Goal: Transaction & Acquisition: Purchase product/service

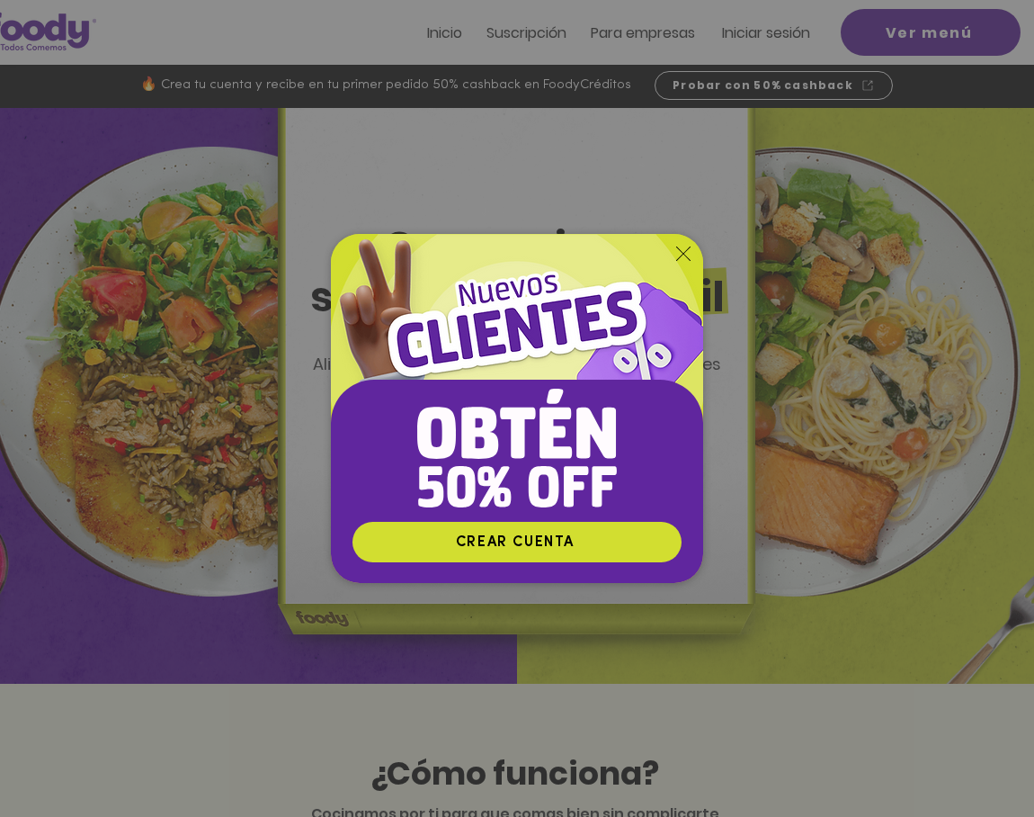
click at [733, 31] on div "Nuevos suscriptores 50% off" at bounding box center [517, 408] width 1034 height 817
click at [733, 31] on span "Iniciar sesión" at bounding box center [766, 32] width 88 height 21
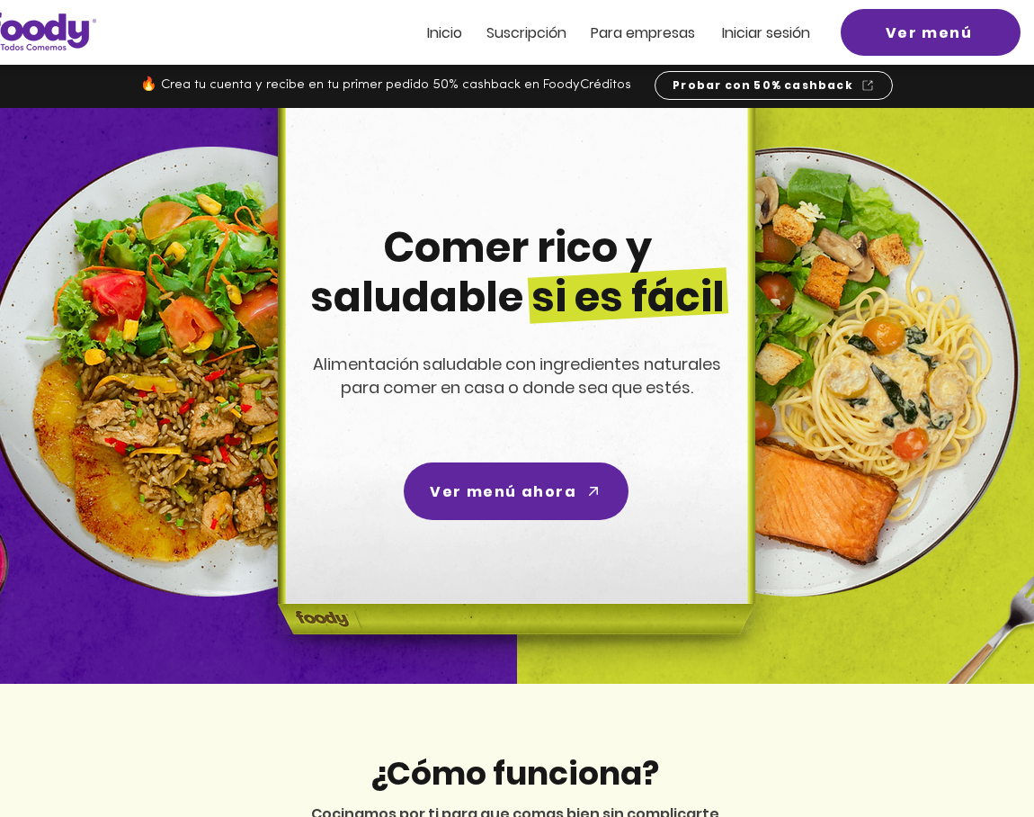
click at [683, 247] on h1 "Comer rico y saludable si es fácil" at bounding box center [517, 272] width 450 height 99
drag, startPoint x: 733, startPoint y: 31, endPoint x: 681, endPoint y: 259, distance: 234.3
click at [681, 259] on h1 "Comer rico y saludable si es fácil" at bounding box center [517, 272] width 450 height 99
click at [764, 27] on span "Iniciar sesión" at bounding box center [766, 32] width 88 height 21
click at [776, 33] on span "Iniciar sesión" at bounding box center [766, 32] width 88 height 21
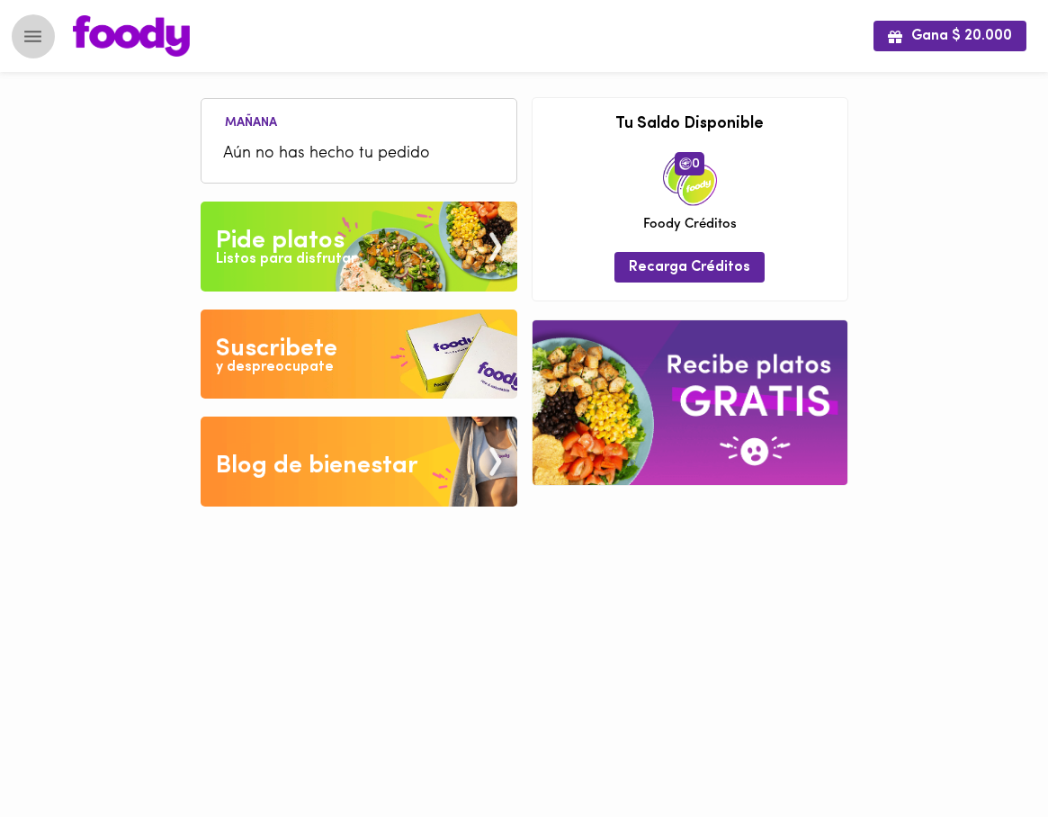
click at [35, 47] on button "Menu" at bounding box center [33, 36] width 44 height 44
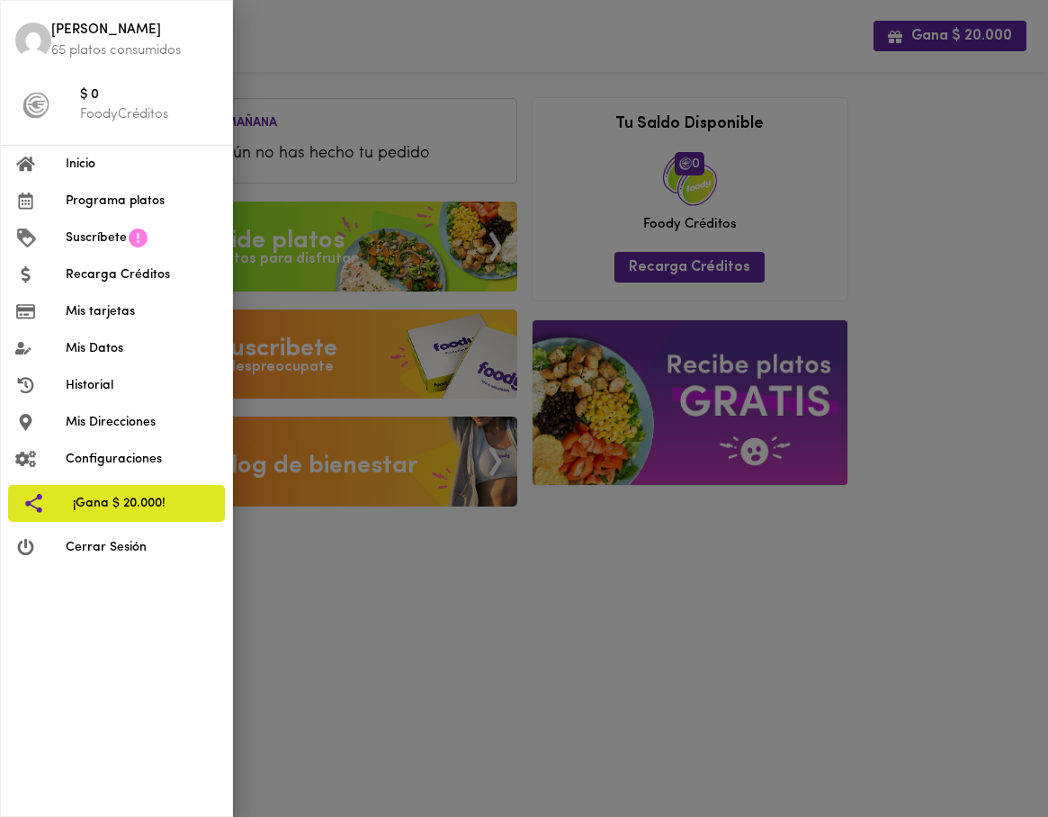
click at [937, 104] on div at bounding box center [524, 408] width 1048 height 817
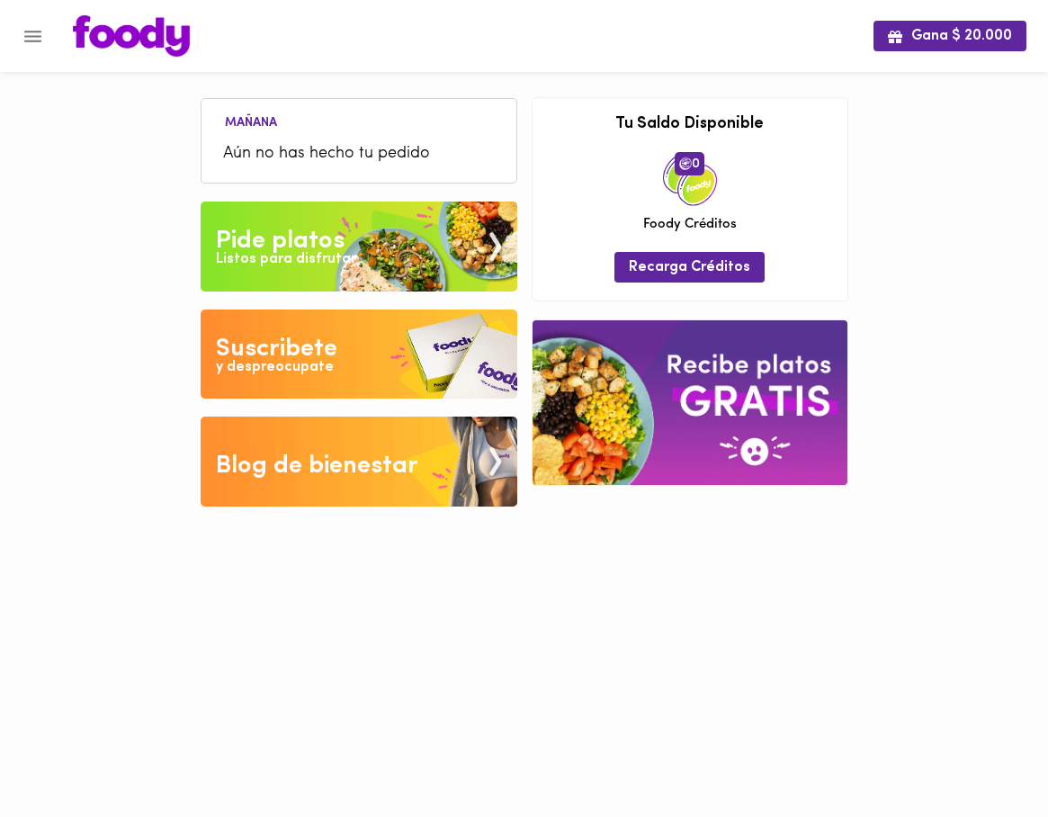
click at [430, 237] on img at bounding box center [359, 246] width 317 height 90
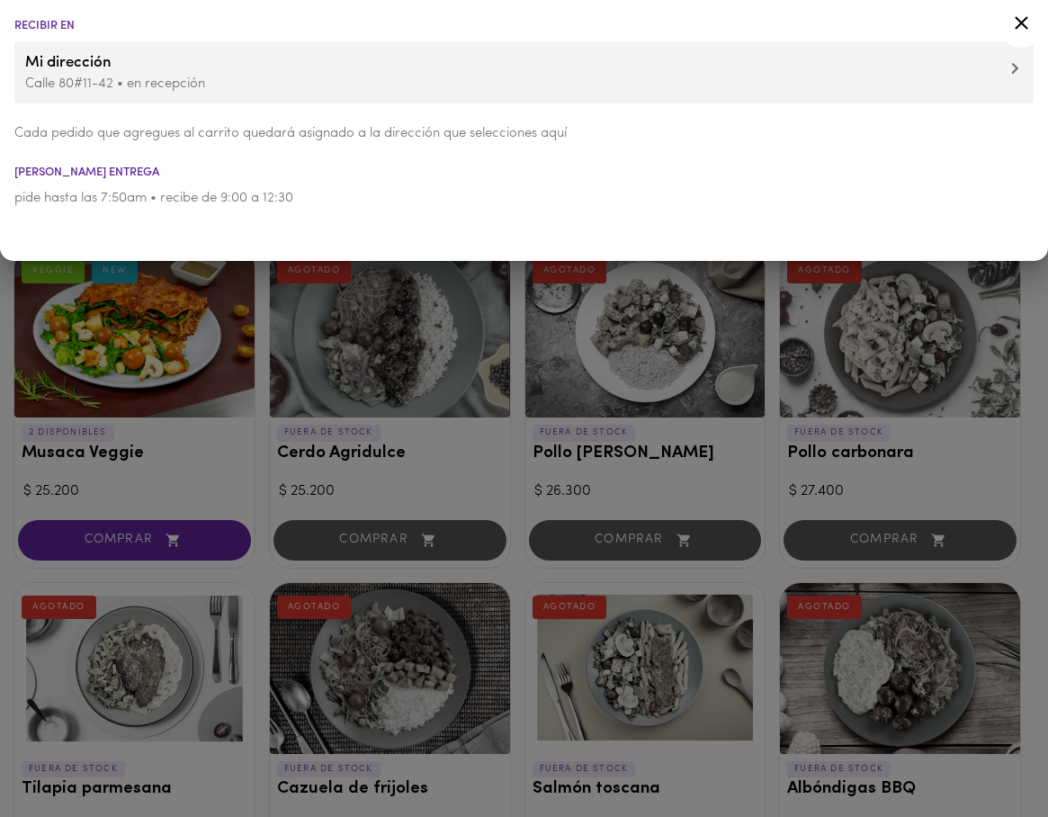
click at [360, 349] on div at bounding box center [524, 408] width 1048 height 817
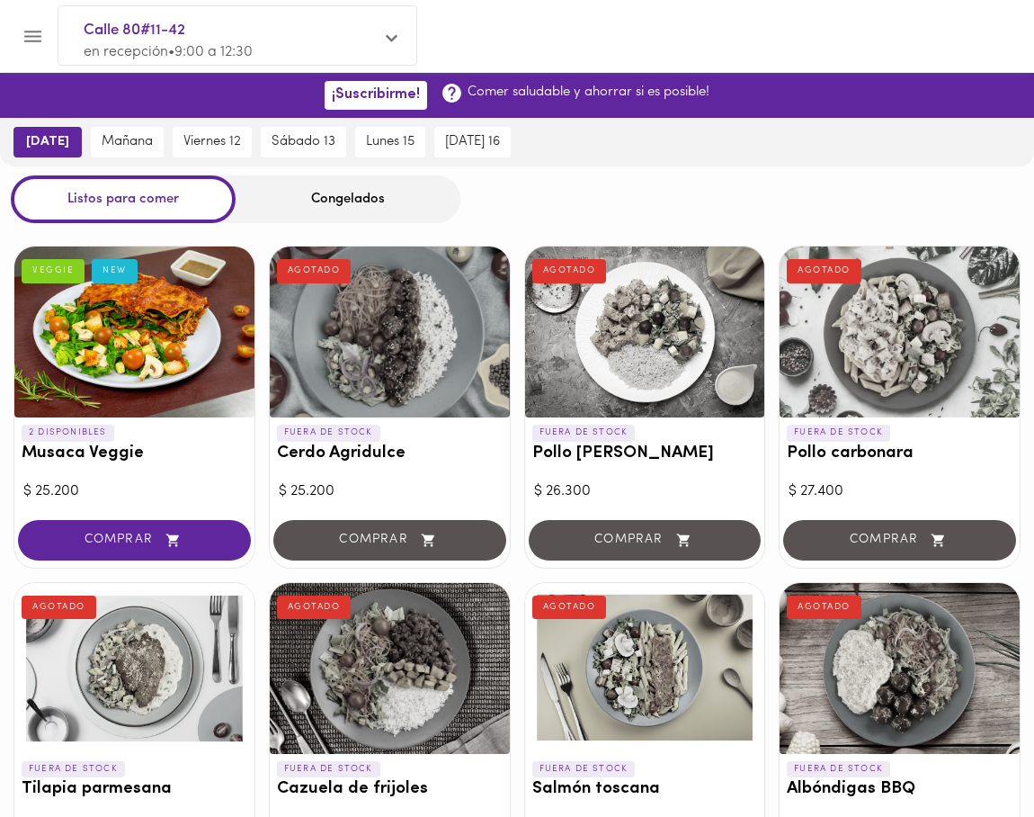
click at [363, 219] on div "Congelados" at bounding box center [348, 199] width 225 height 48
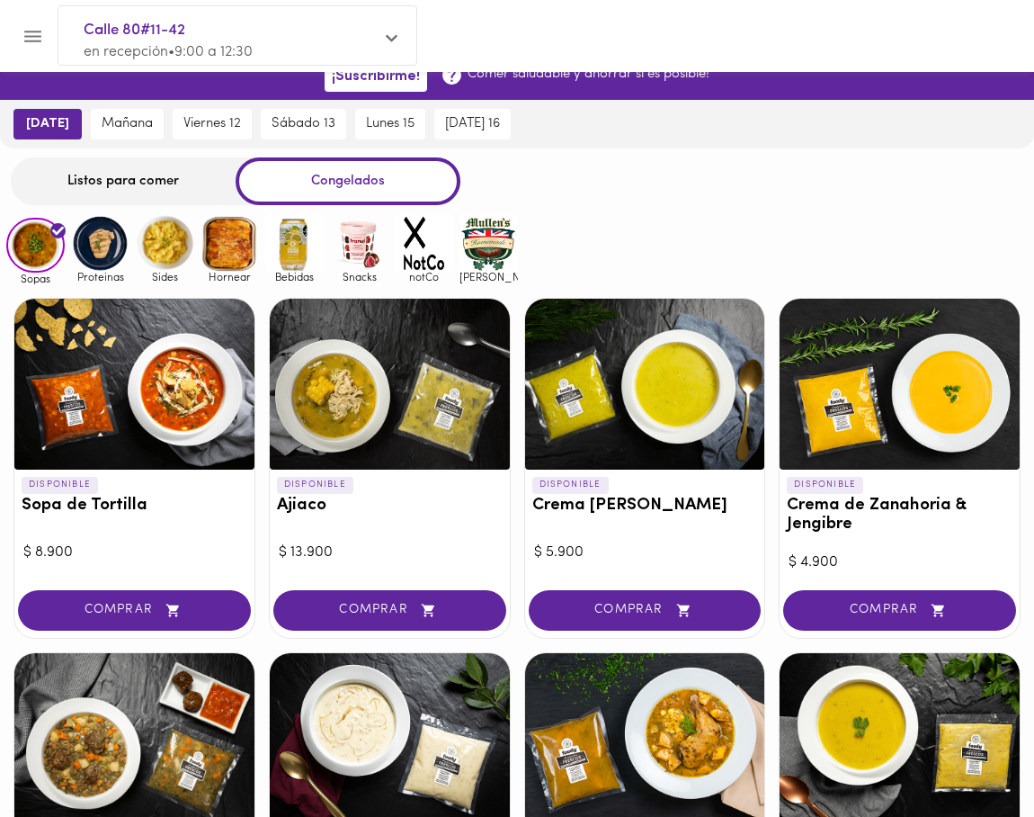
scroll to position [13, 0]
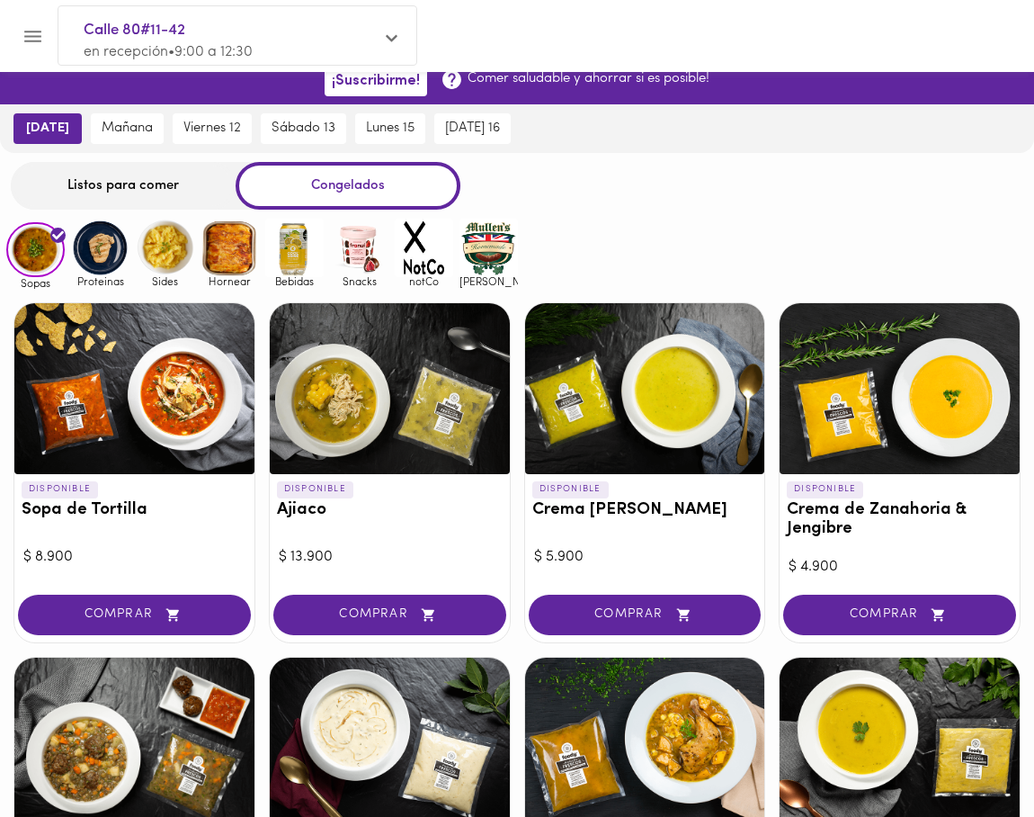
click at [461, 261] on img at bounding box center [489, 248] width 58 height 58
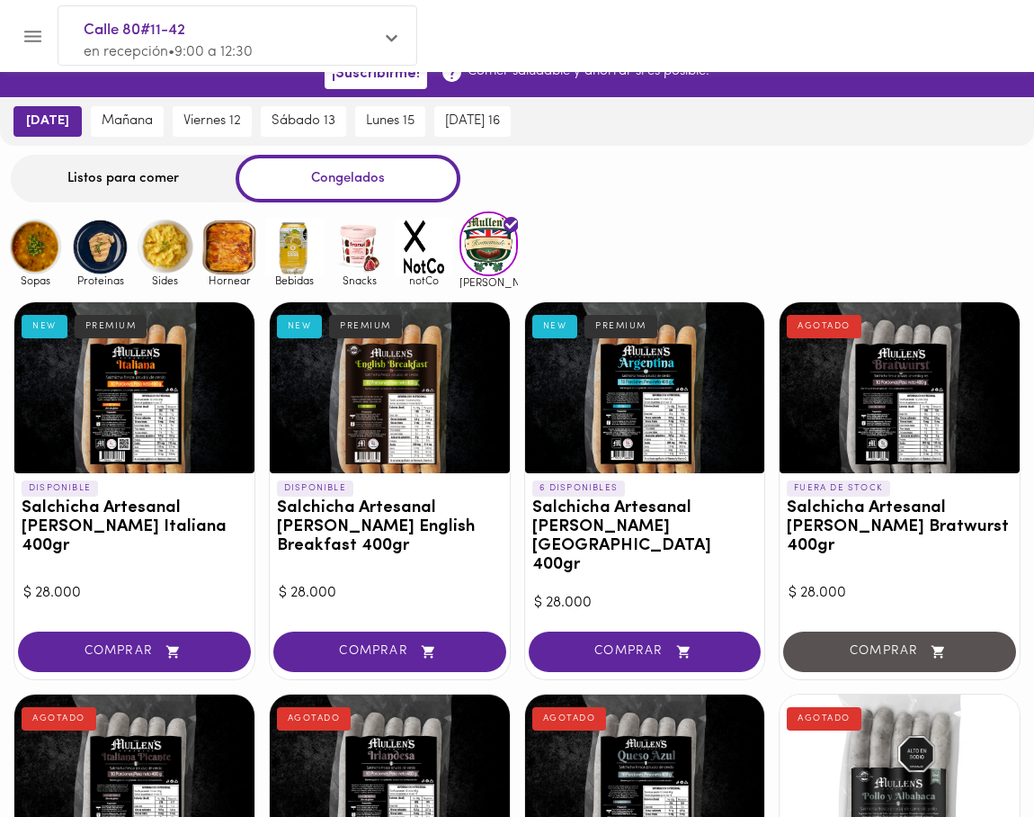
scroll to position [12, 0]
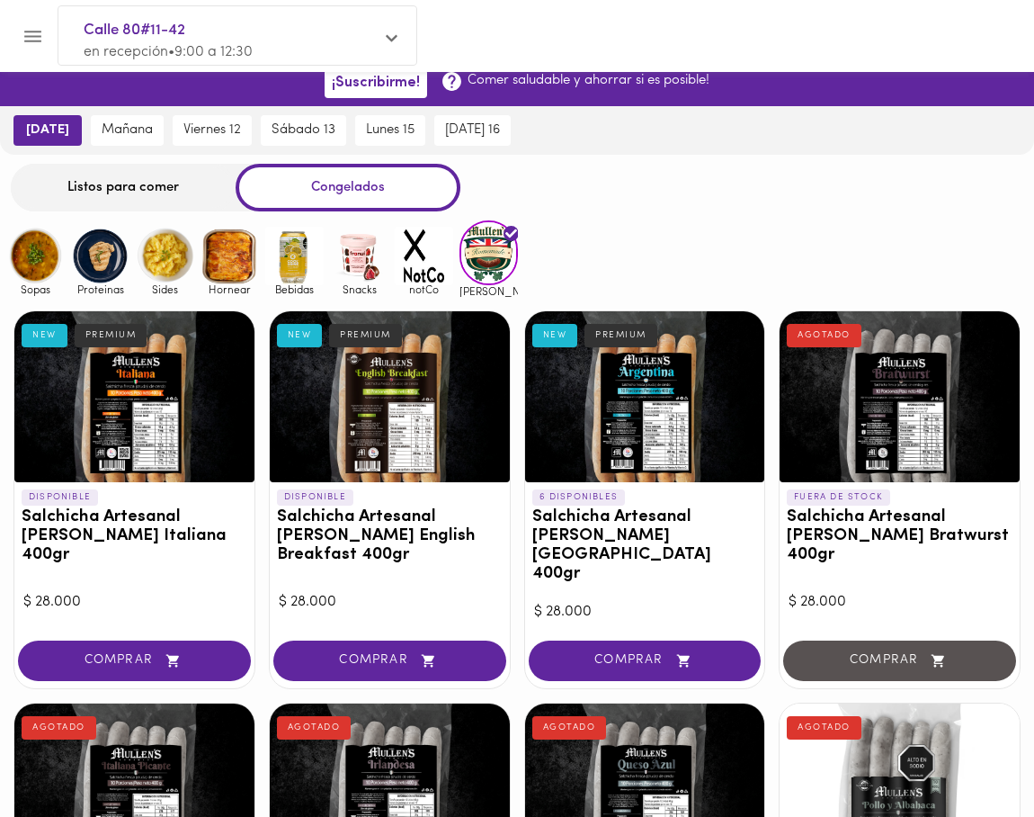
click at [429, 253] on img at bounding box center [424, 256] width 58 height 58
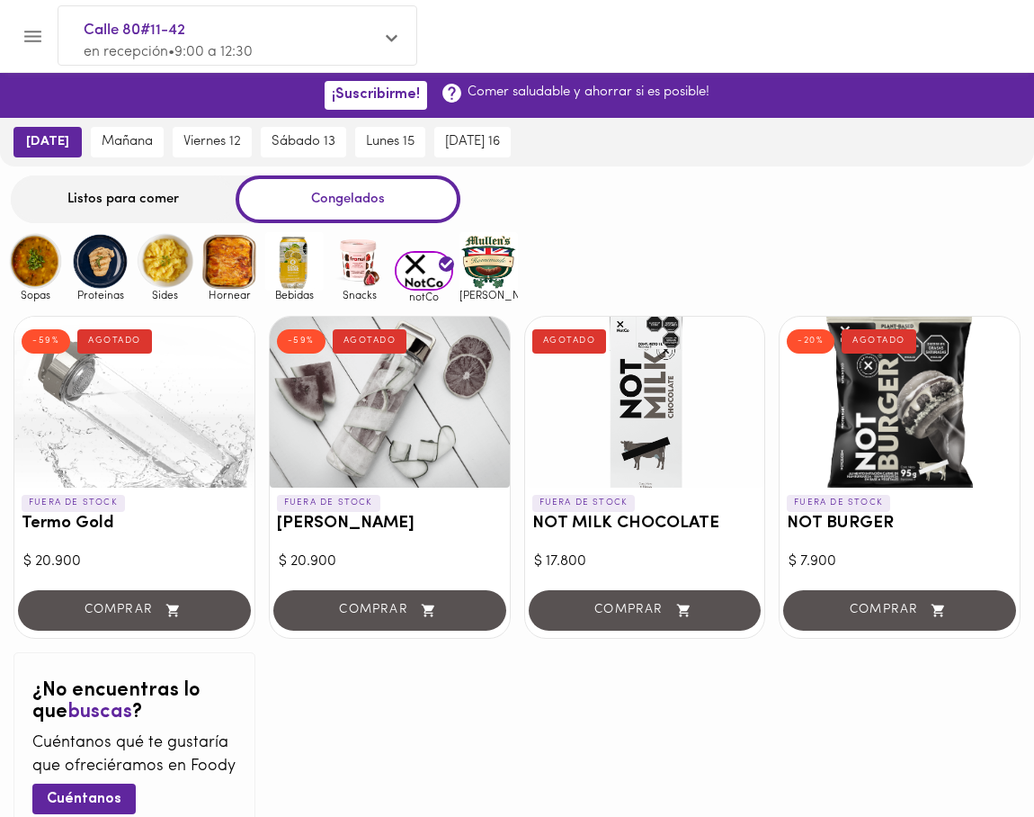
click at [356, 258] on img at bounding box center [359, 261] width 58 height 58
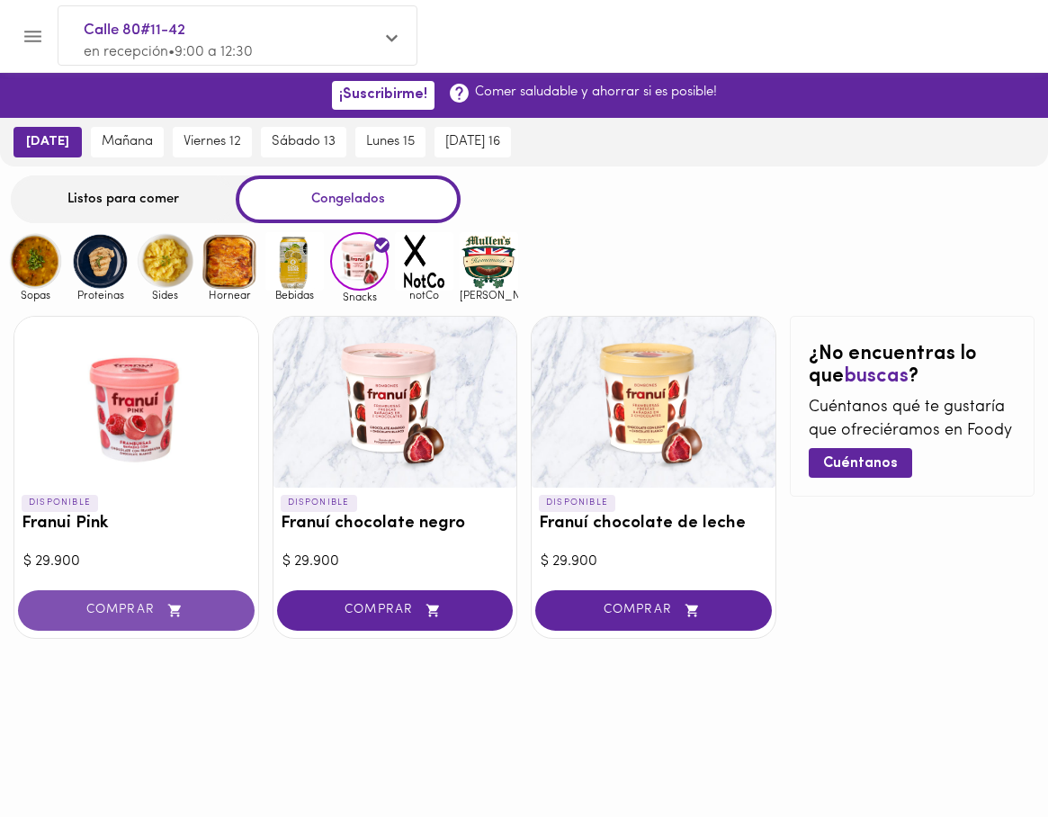
click at [163, 624] on button "COMPRAR" at bounding box center [136, 610] width 237 height 40
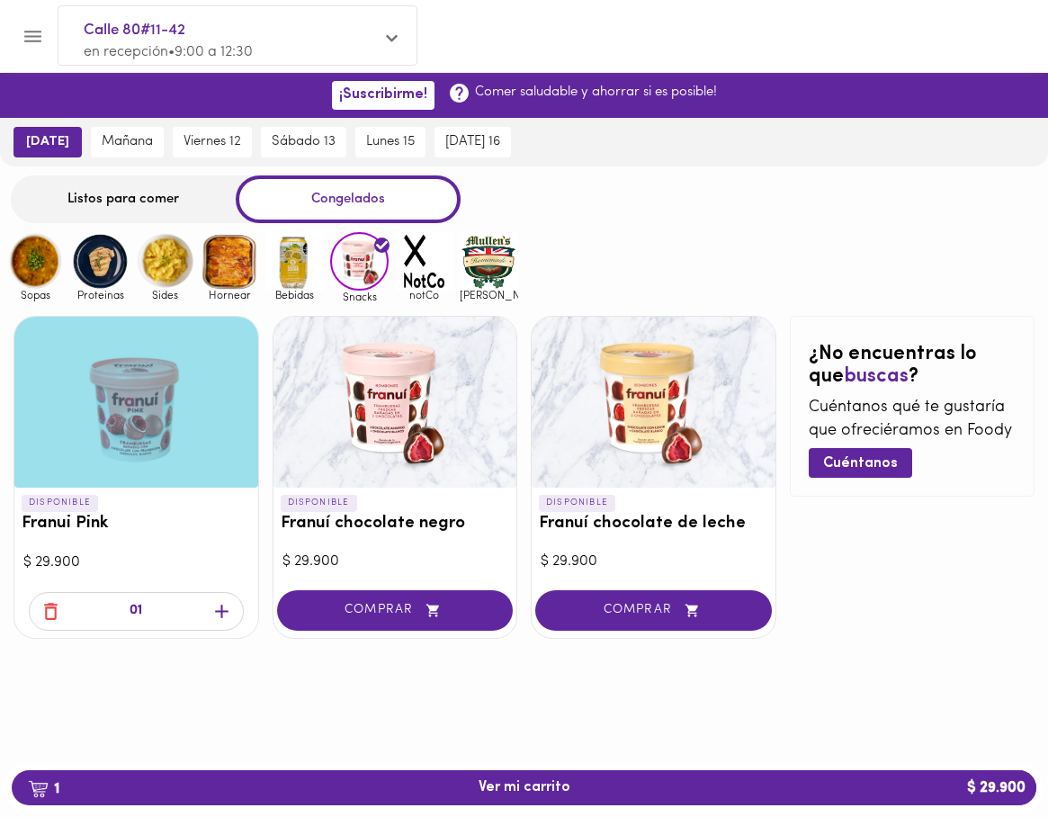
click at [281, 272] on img at bounding box center [294, 261] width 58 height 58
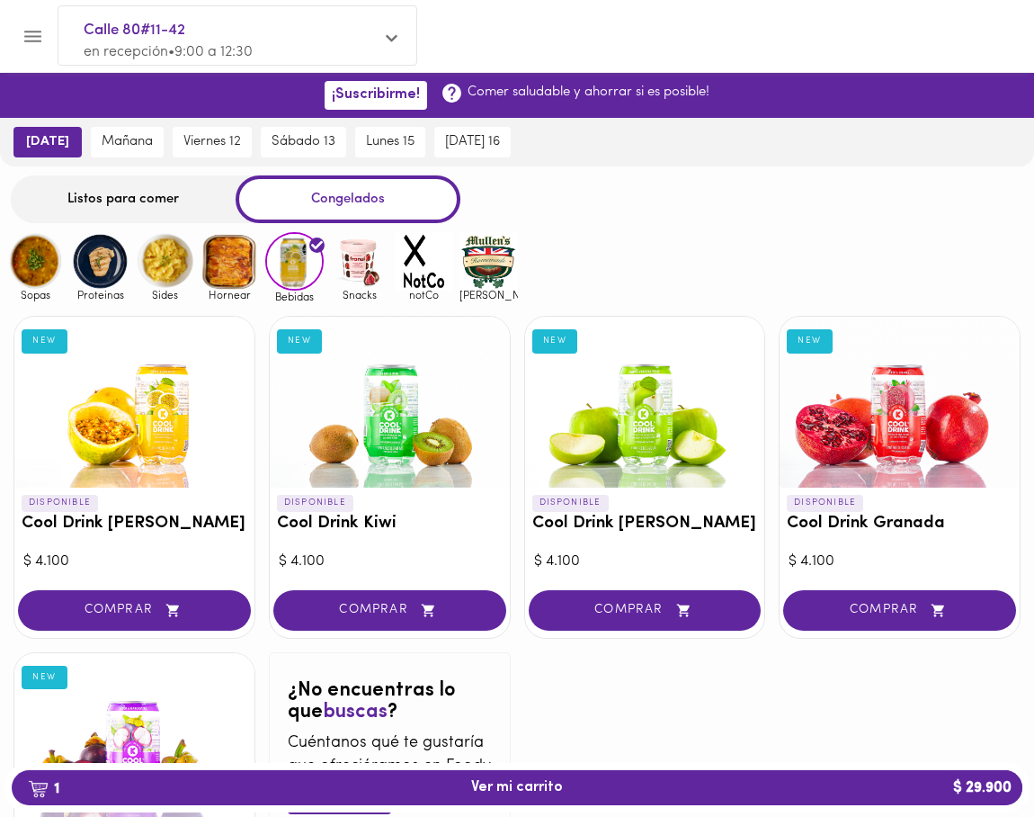
click at [250, 245] on img at bounding box center [230, 261] width 58 height 58
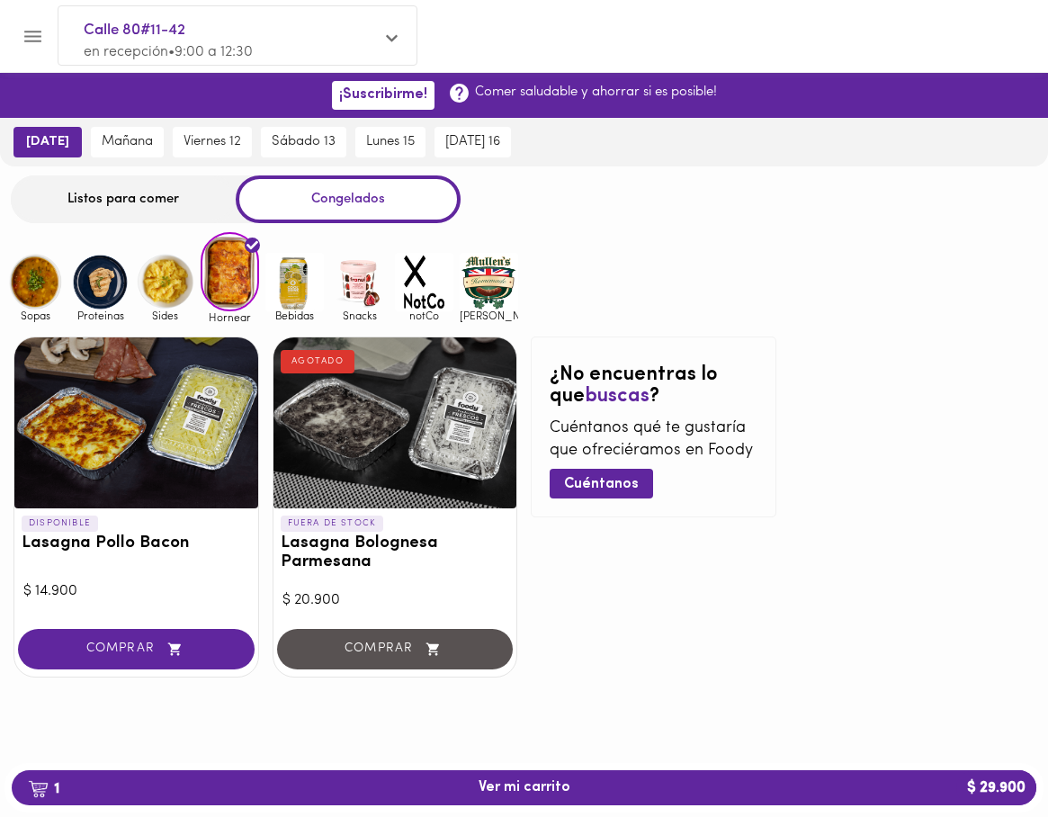
click at [202, 409] on div at bounding box center [136, 422] width 244 height 171
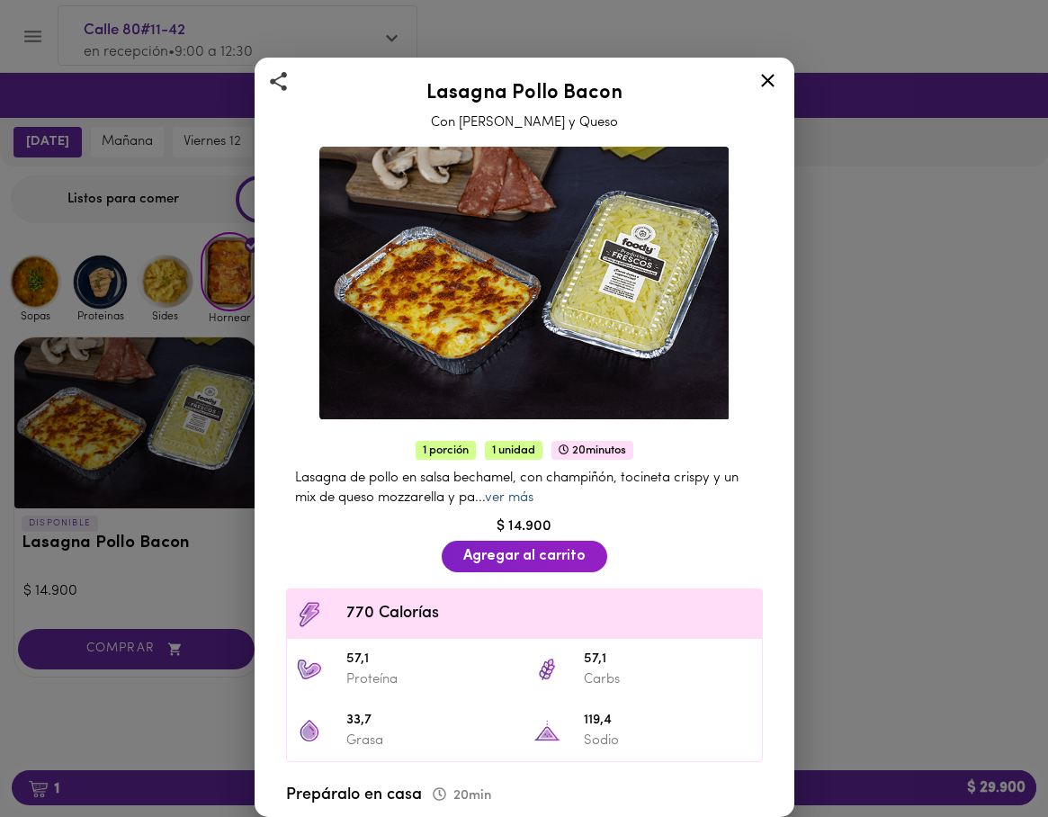
click at [533, 492] on link "ver más" at bounding box center [509, 497] width 49 height 13
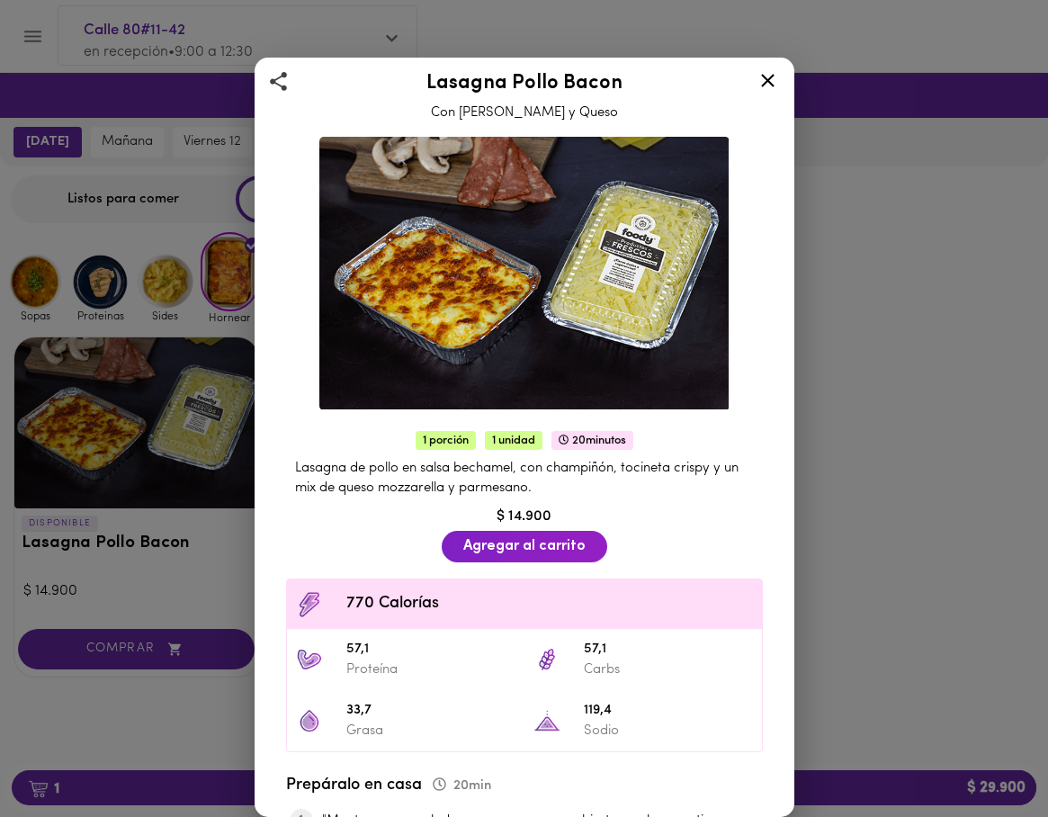
scroll to position [13, 0]
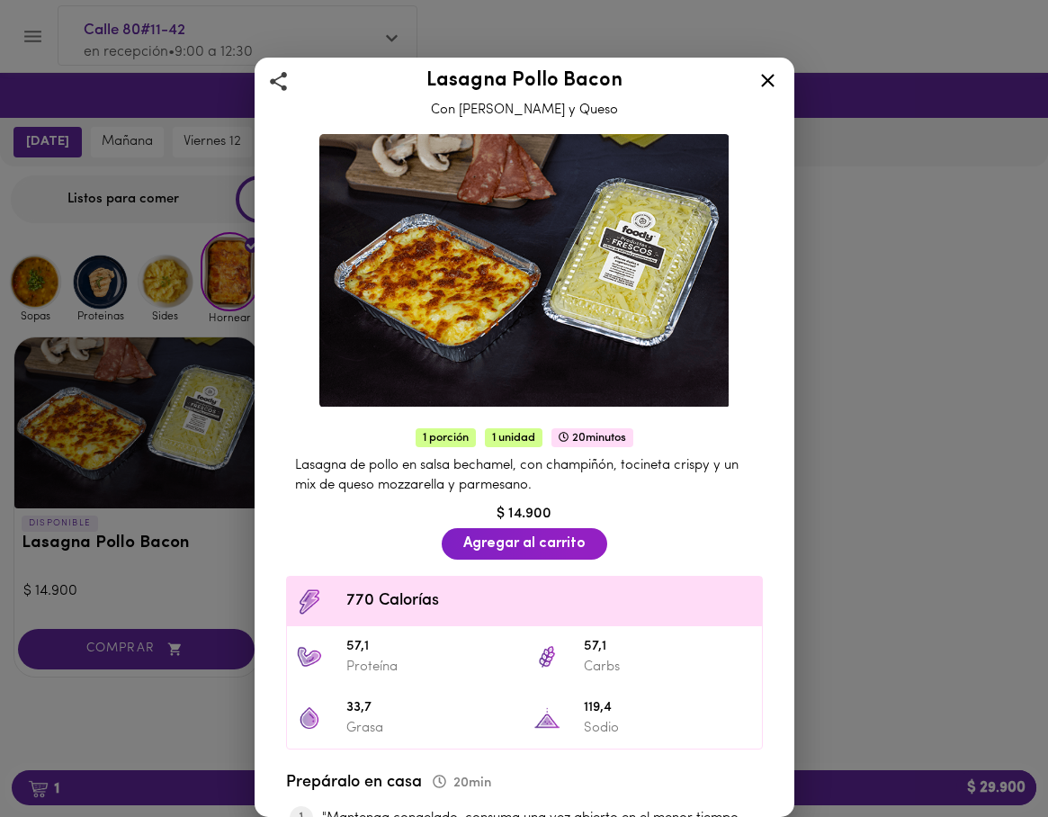
click at [763, 76] on icon at bounding box center [767, 80] width 13 height 13
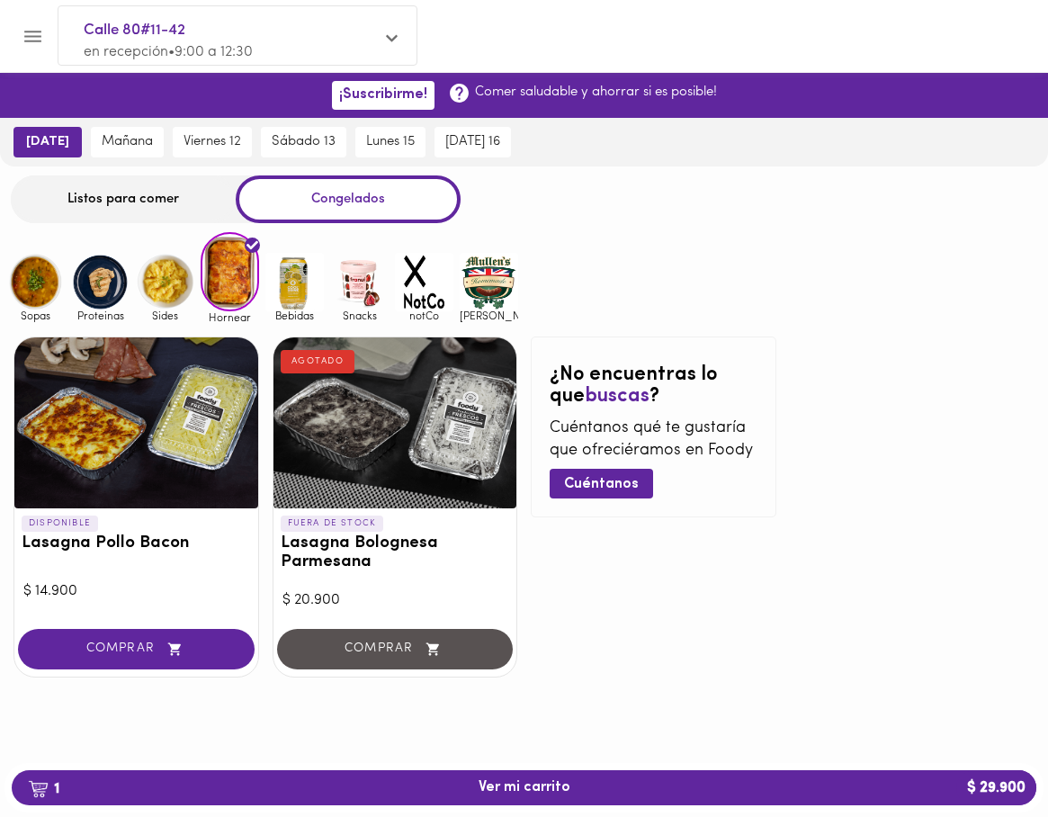
click at [170, 281] on img at bounding box center [165, 282] width 58 height 58
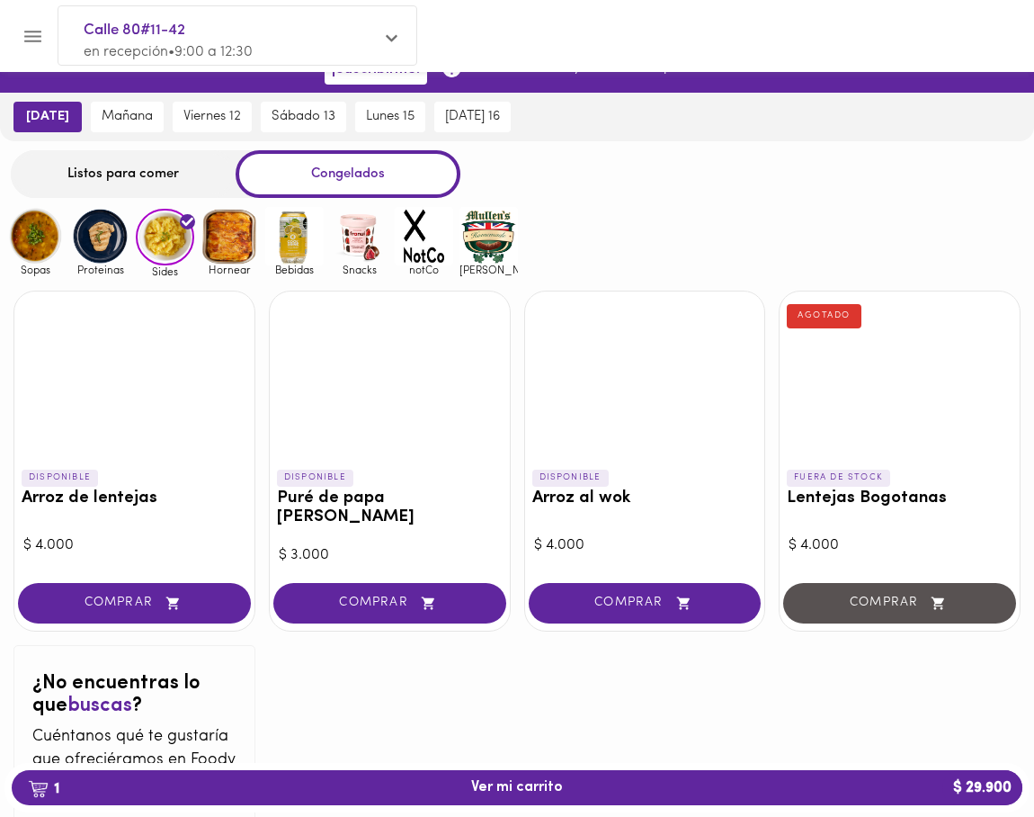
scroll to position [36, 0]
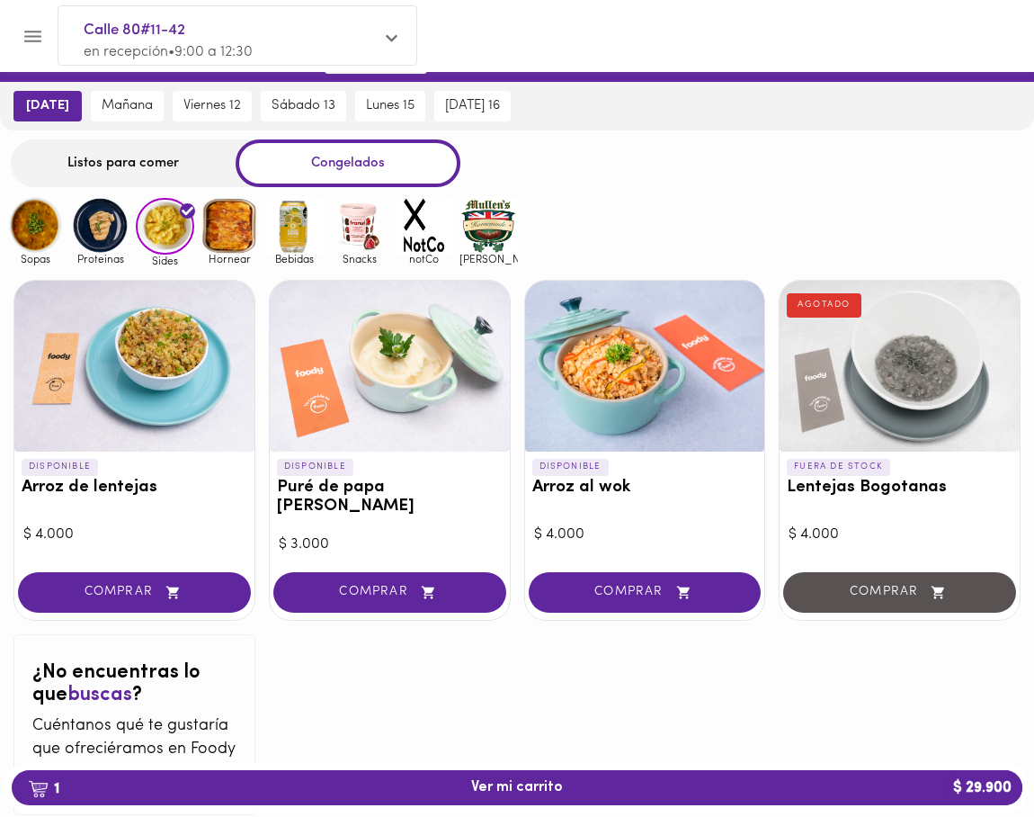
click at [112, 221] on img at bounding box center [100, 225] width 58 height 58
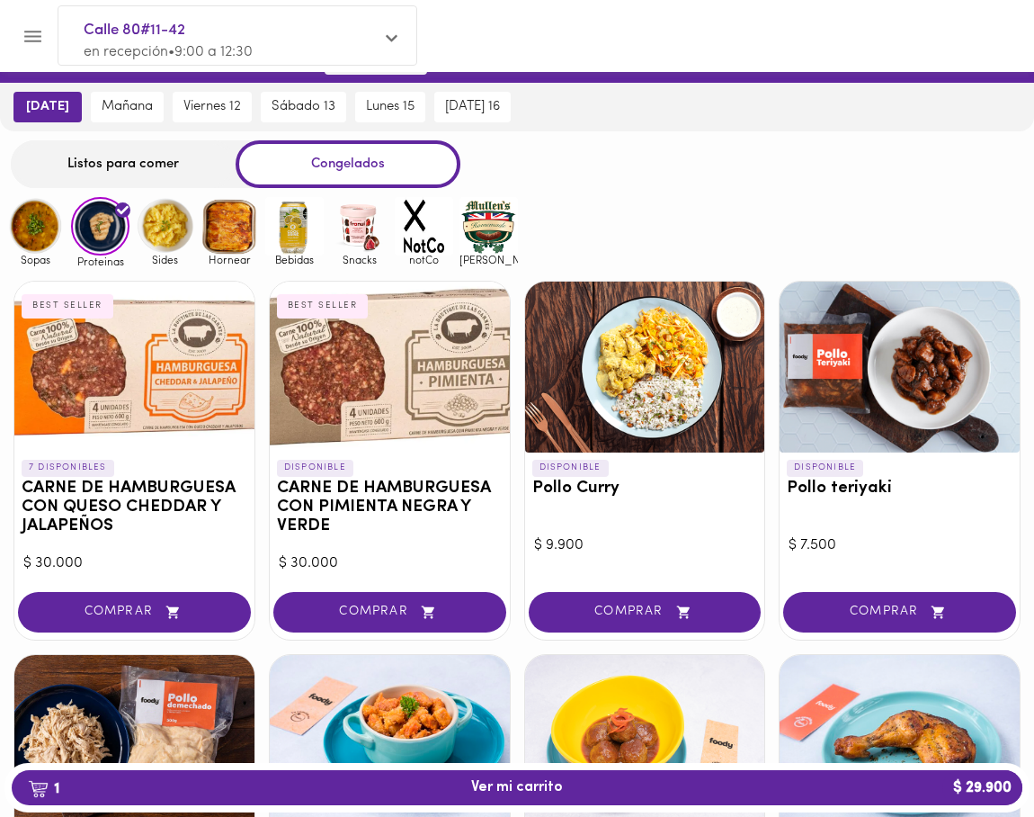
scroll to position [13, 0]
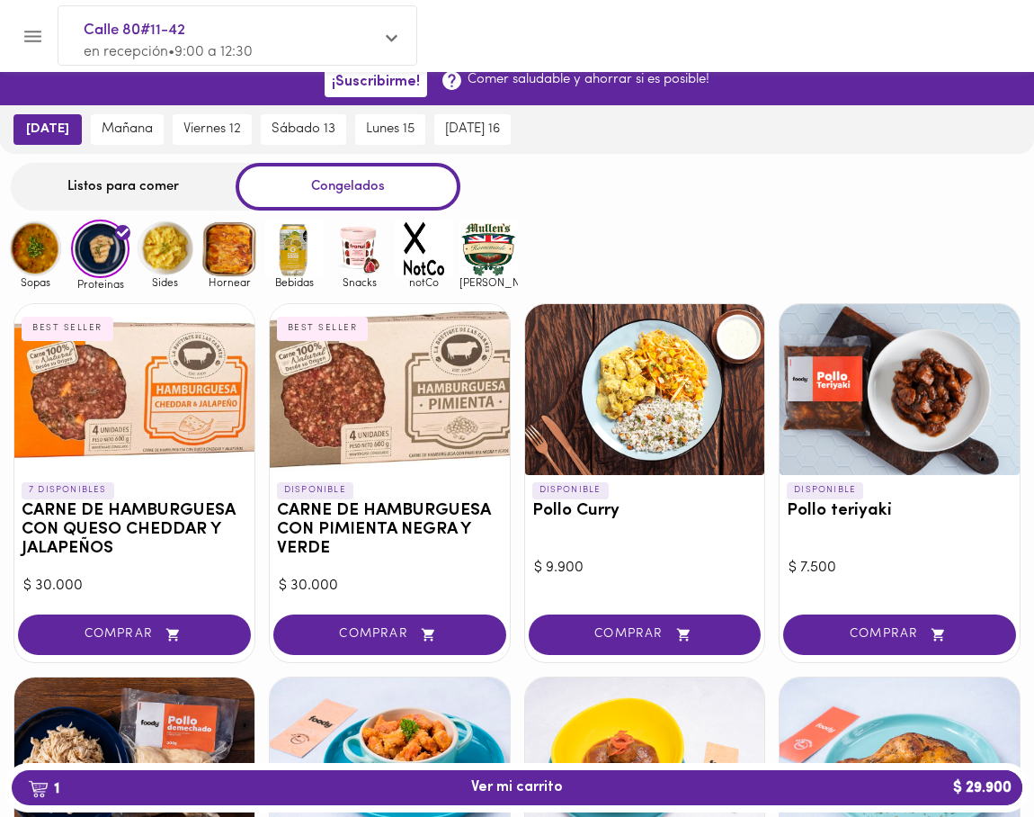
click at [47, 249] on img at bounding box center [35, 248] width 58 height 58
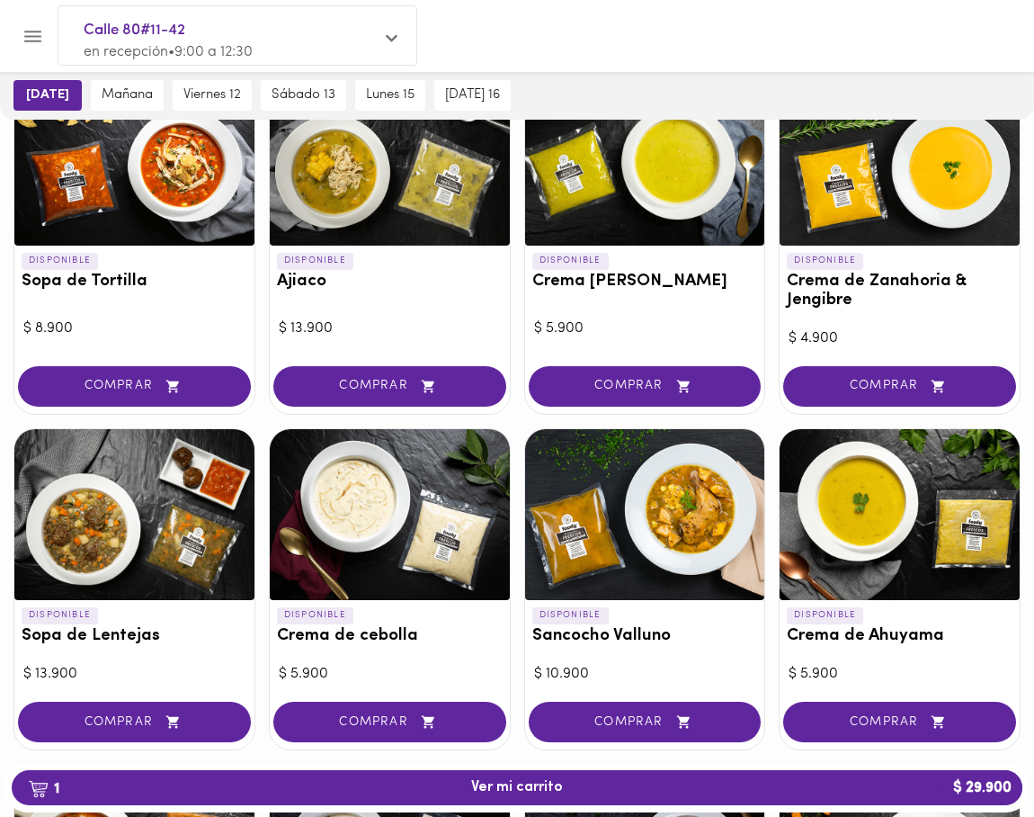
scroll to position [241, 0]
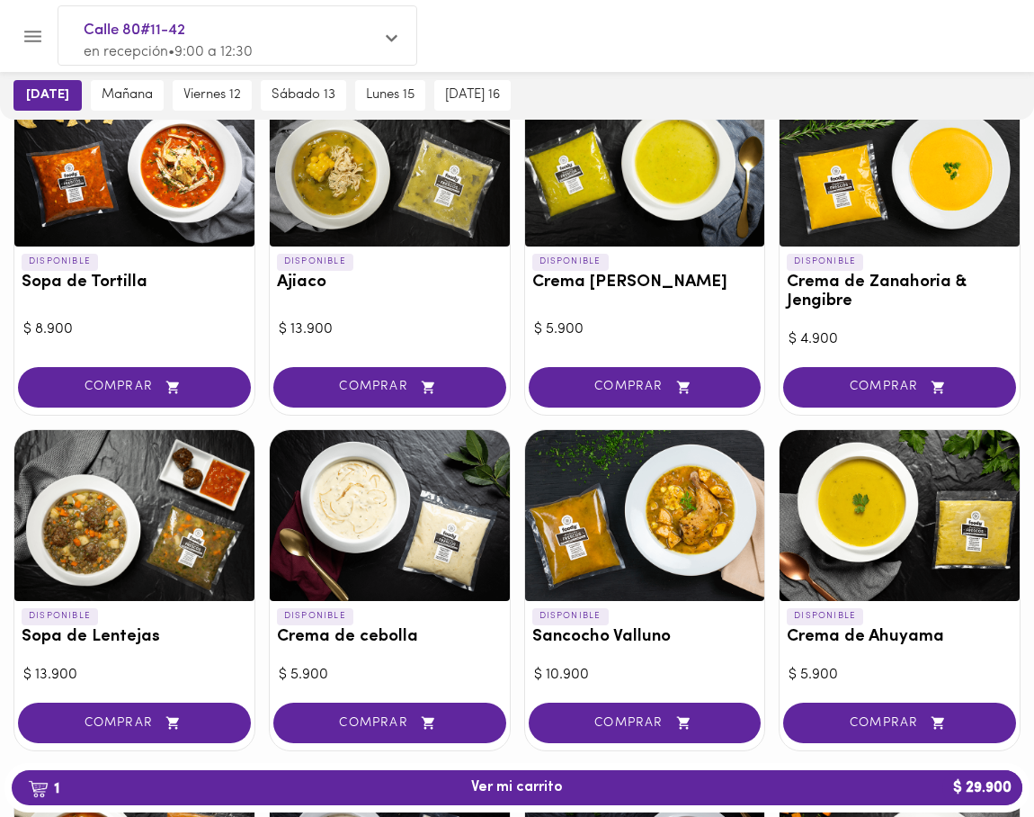
click at [621, 557] on div at bounding box center [645, 515] width 240 height 171
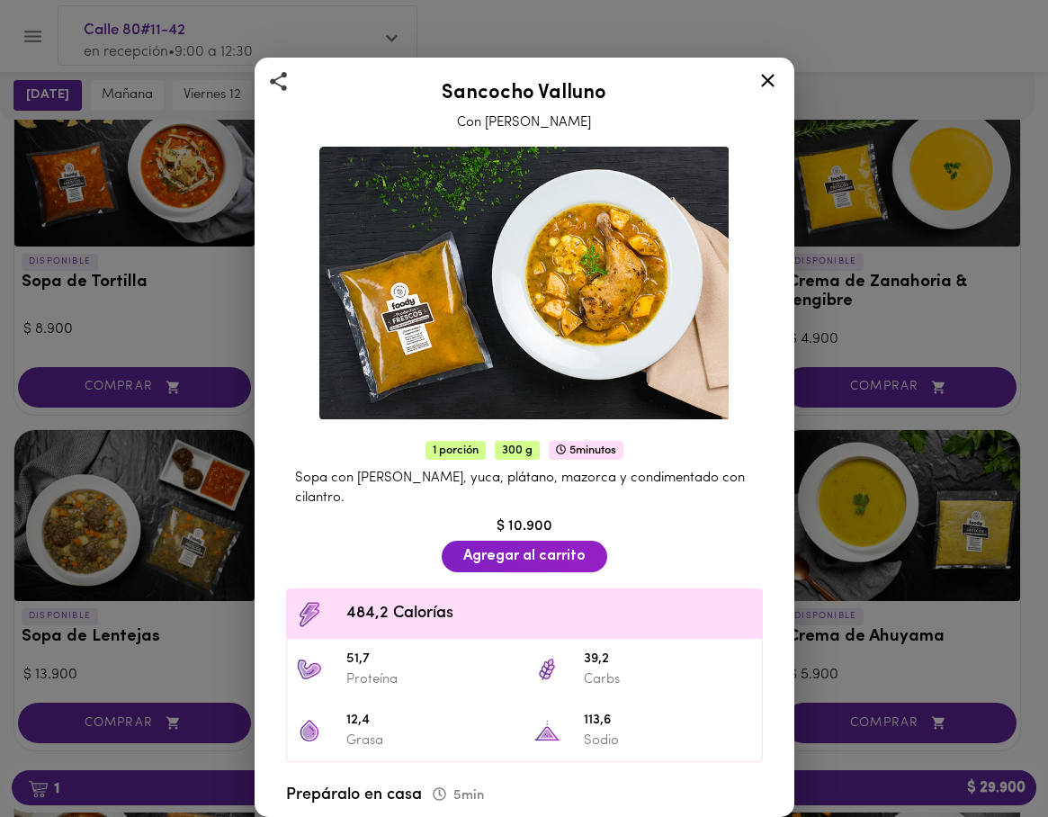
click at [765, 85] on icon at bounding box center [767, 80] width 22 height 22
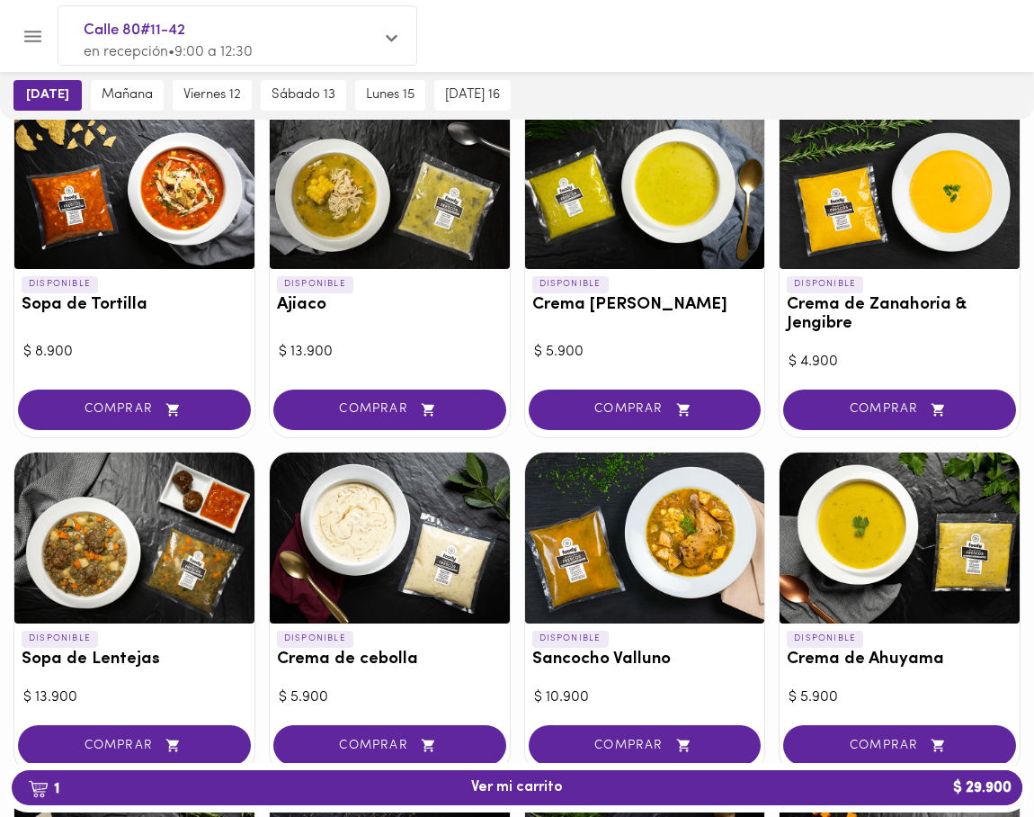
scroll to position [209, 0]
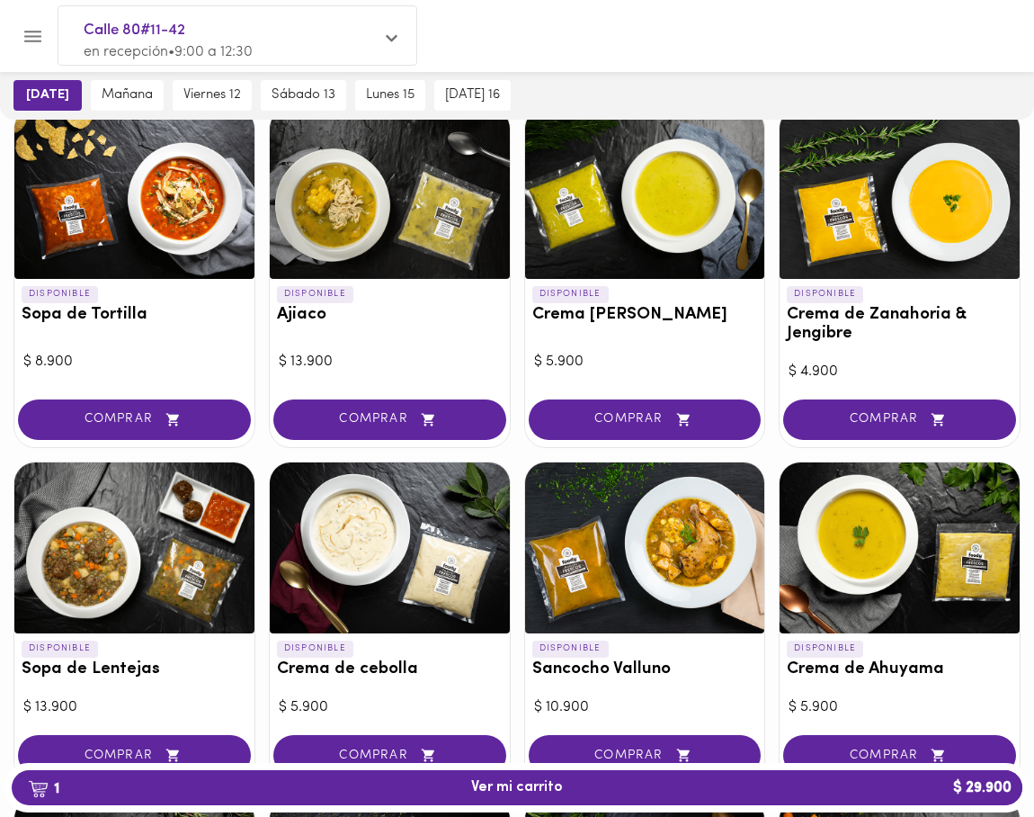
click at [129, 175] on div at bounding box center [134, 193] width 240 height 171
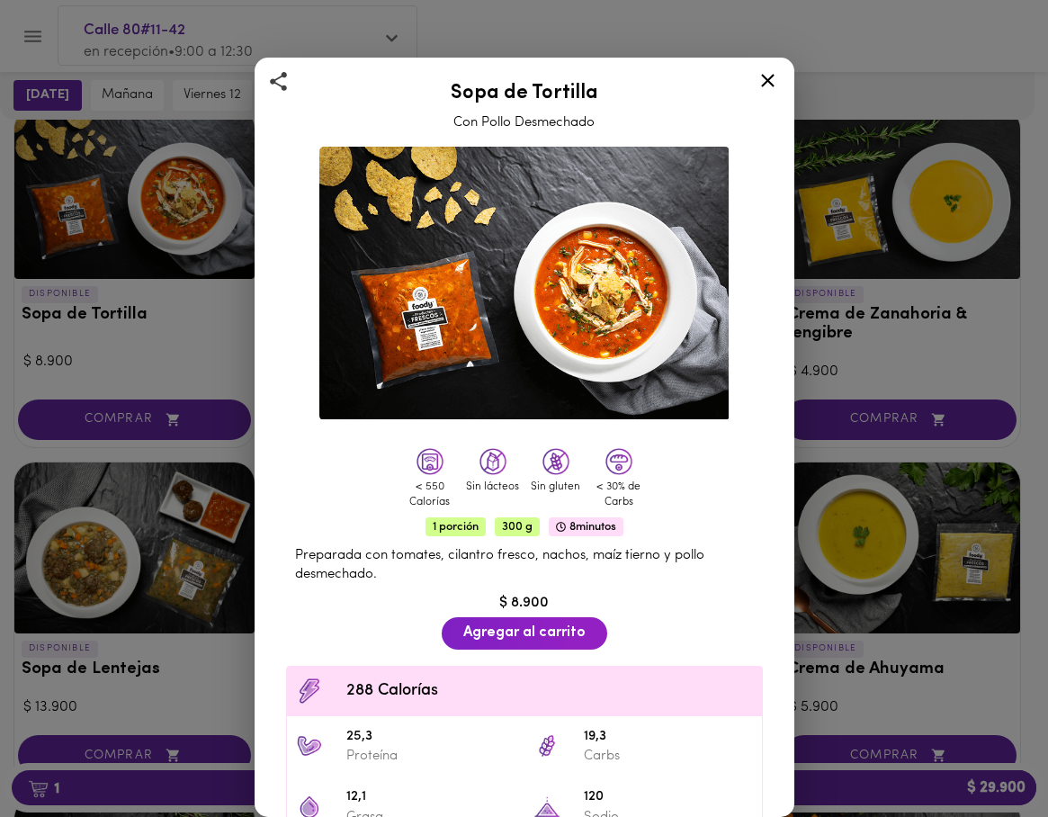
click at [773, 76] on icon at bounding box center [767, 80] width 22 height 22
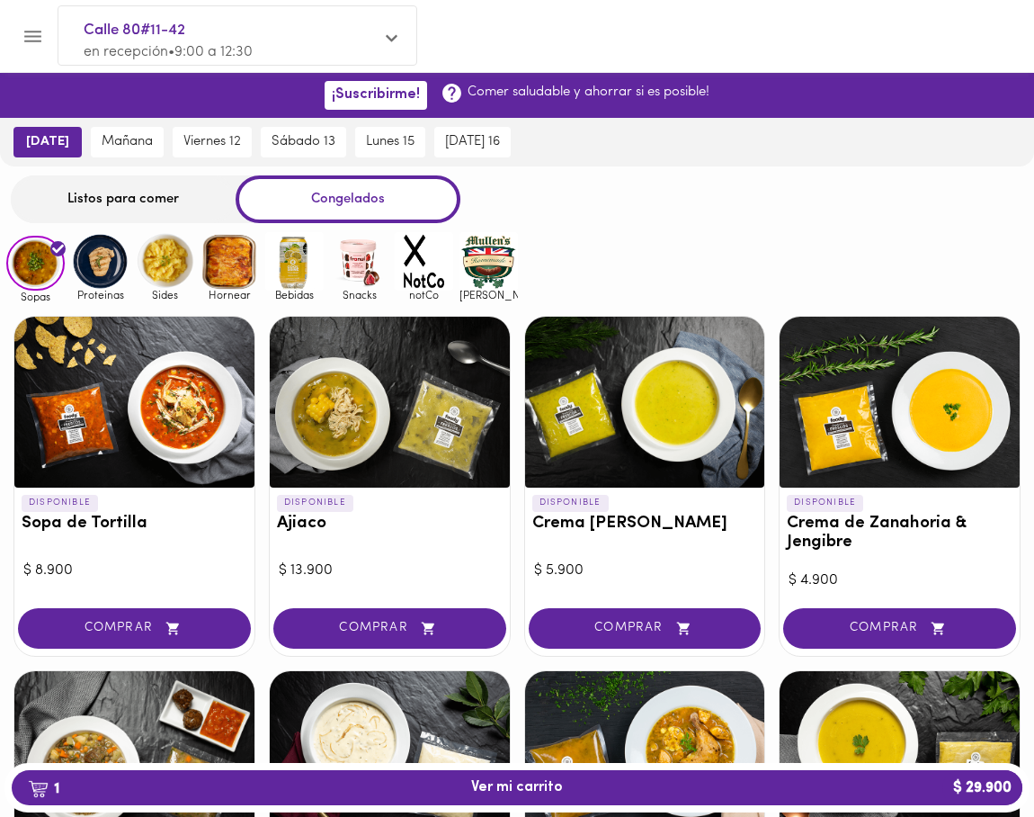
scroll to position [30, 0]
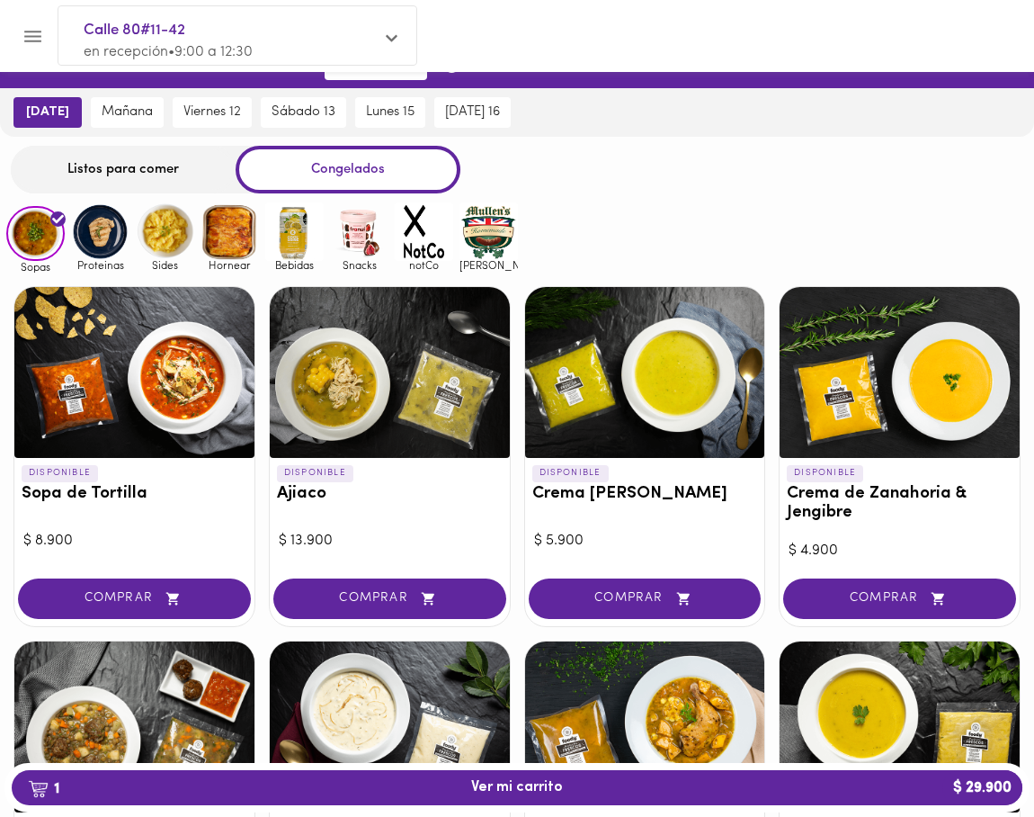
click at [450, 355] on div at bounding box center [390, 372] width 240 height 171
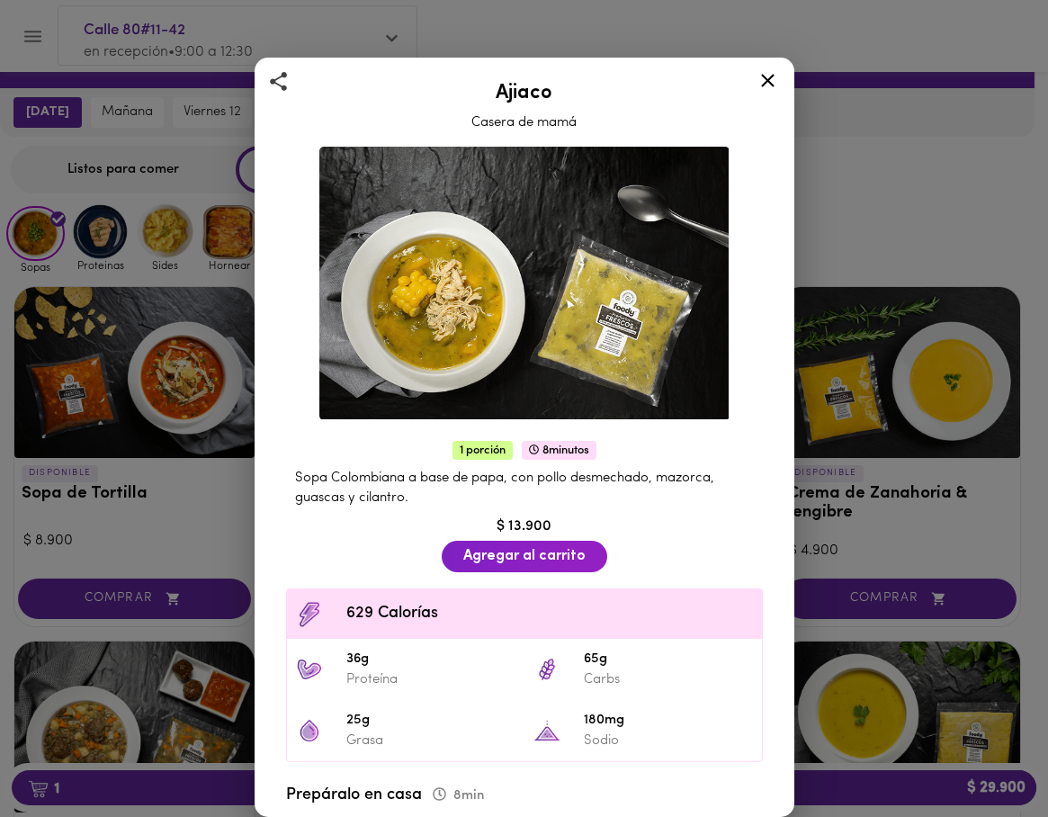
click at [771, 79] on icon at bounding box center [767, 80] width 22 height 22
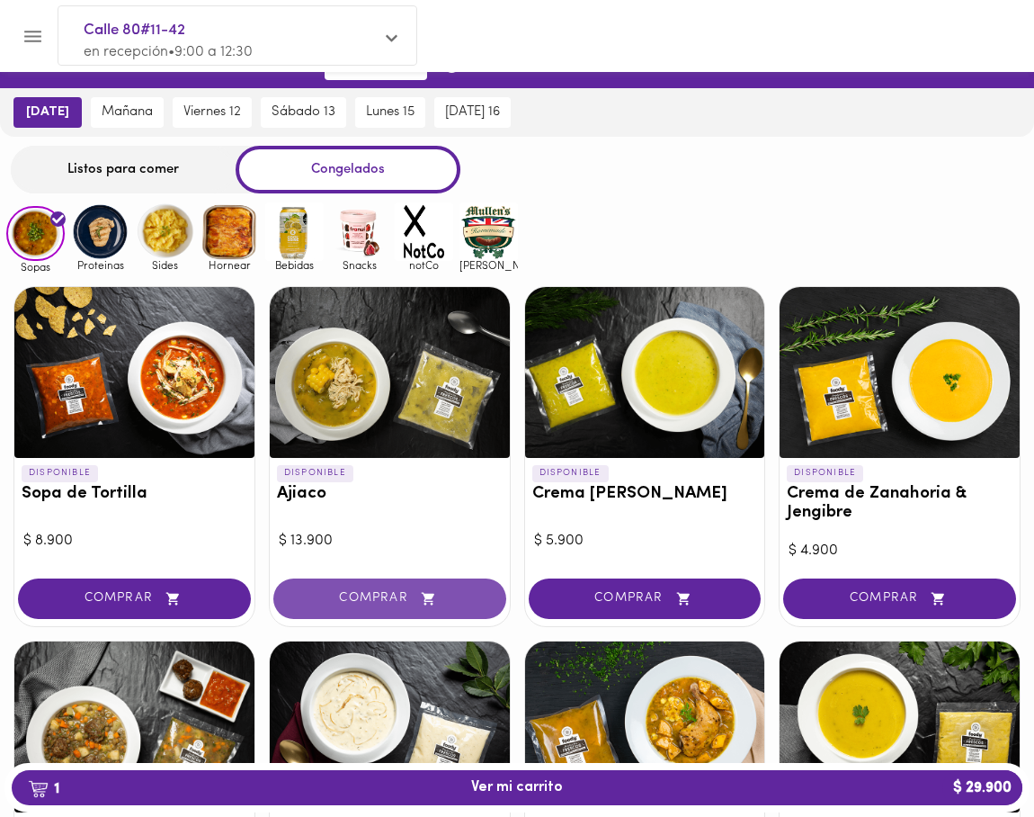
click at [413, 600] on span "COMPRAR" at bounding box center [390, 598] width 188 height 15
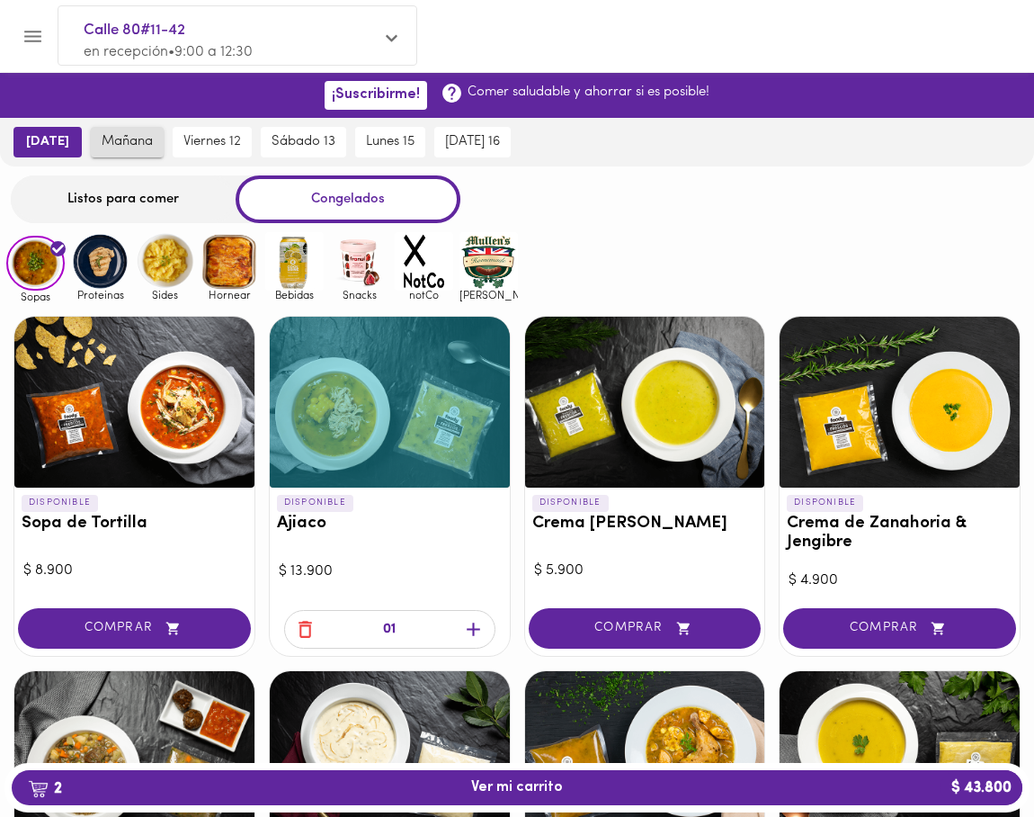
click at [123, 132] on button "mañana" at bounding box center [127, 142] width 73 height 31
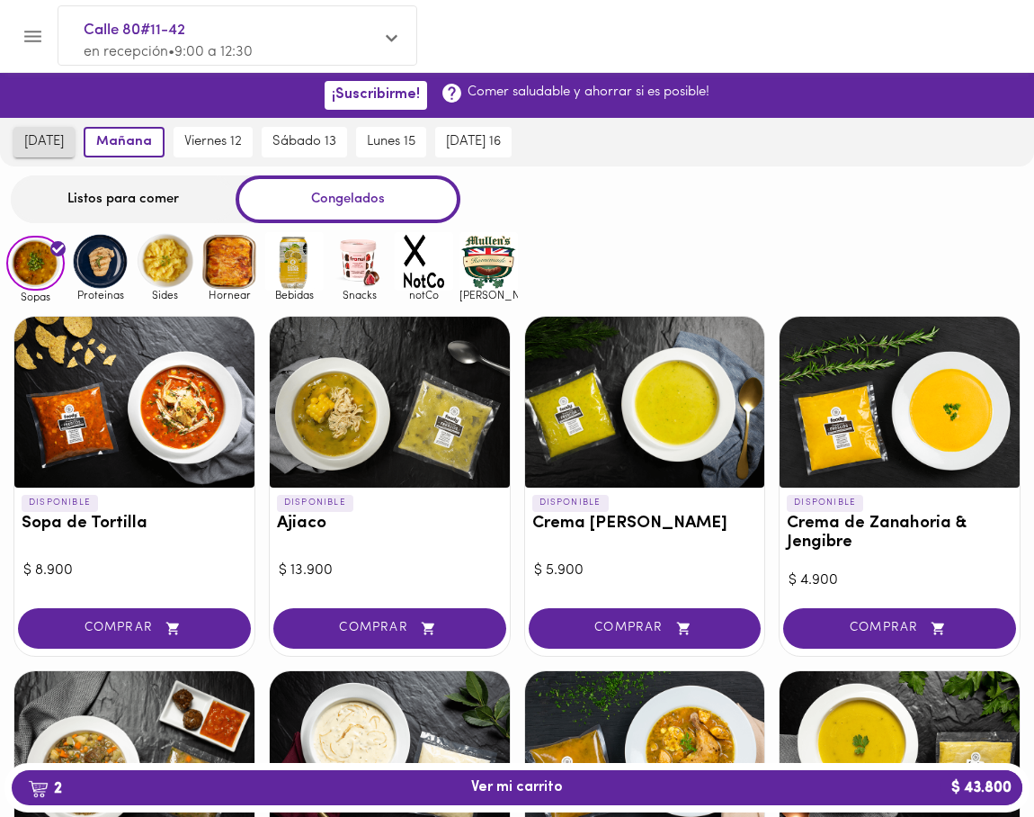
click at [58, 146] on span "[DATE]" at bounding box center [44, 142] width 40 height 16
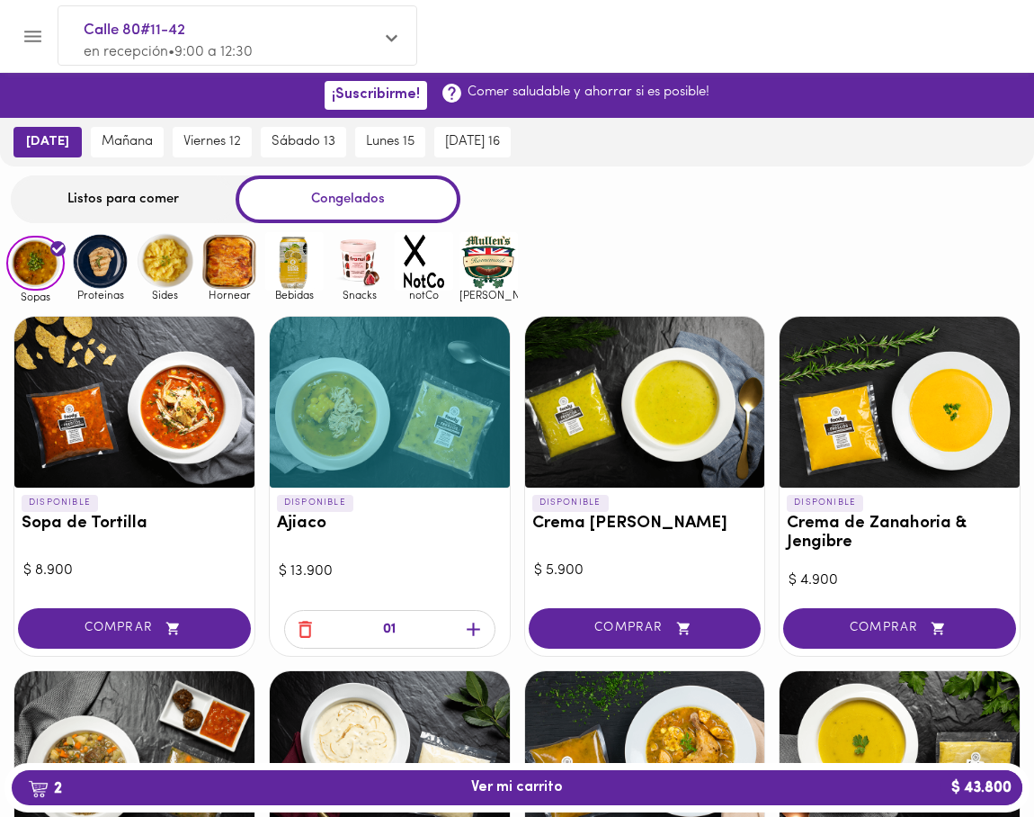
click at [102, 191] on div "Listos para comer" at bounding box center [123, 199] width 225 height 48
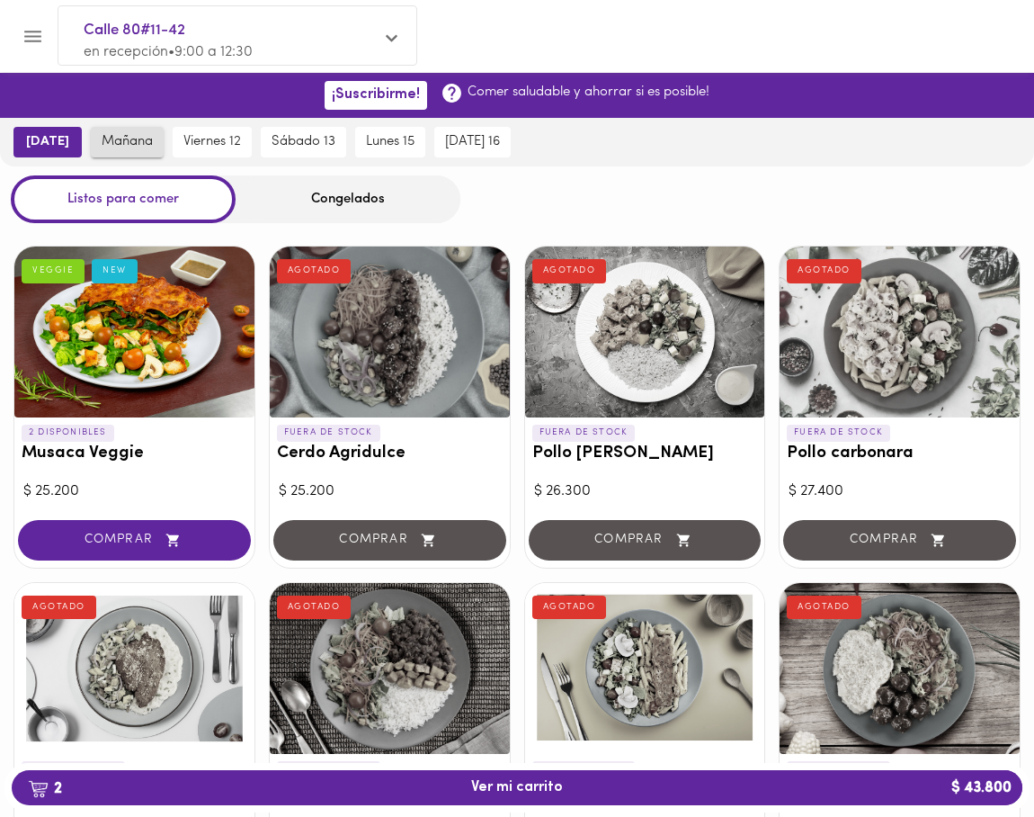
click at [122, 135] on span "mañana" at bounding box center [127, 142] width 51 height 16
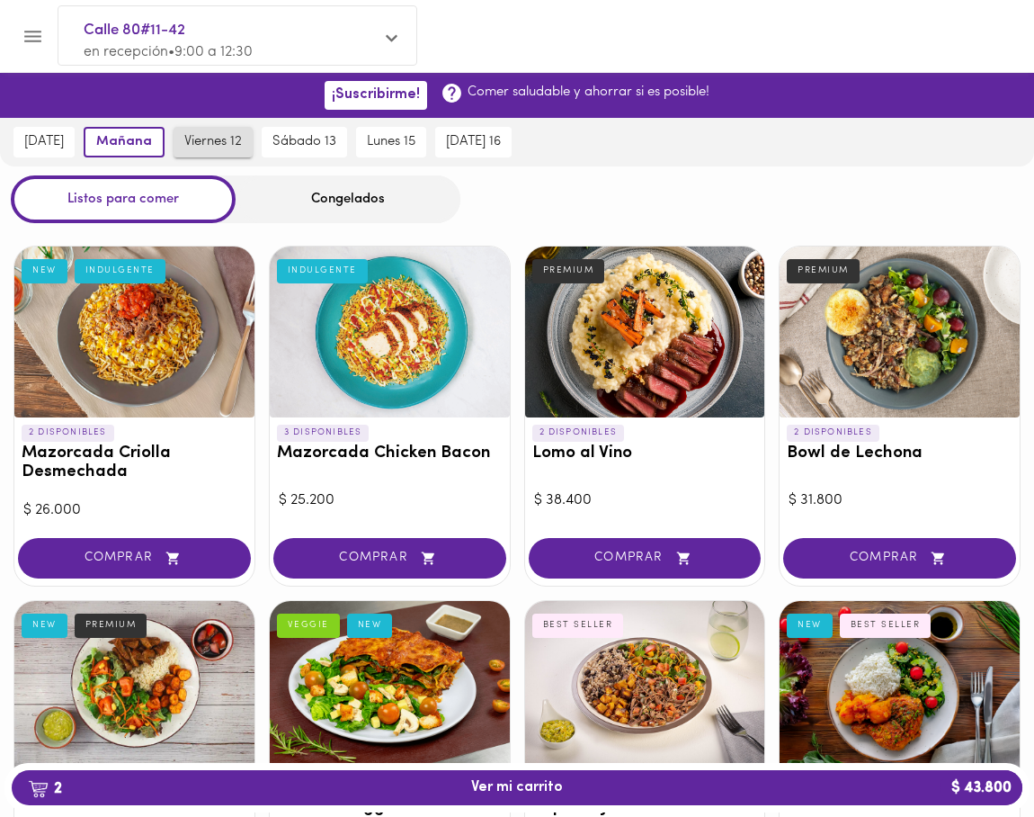
click at [206, 153] on button "viernes 12" at bounding box center [213, 142] width 79 height 31
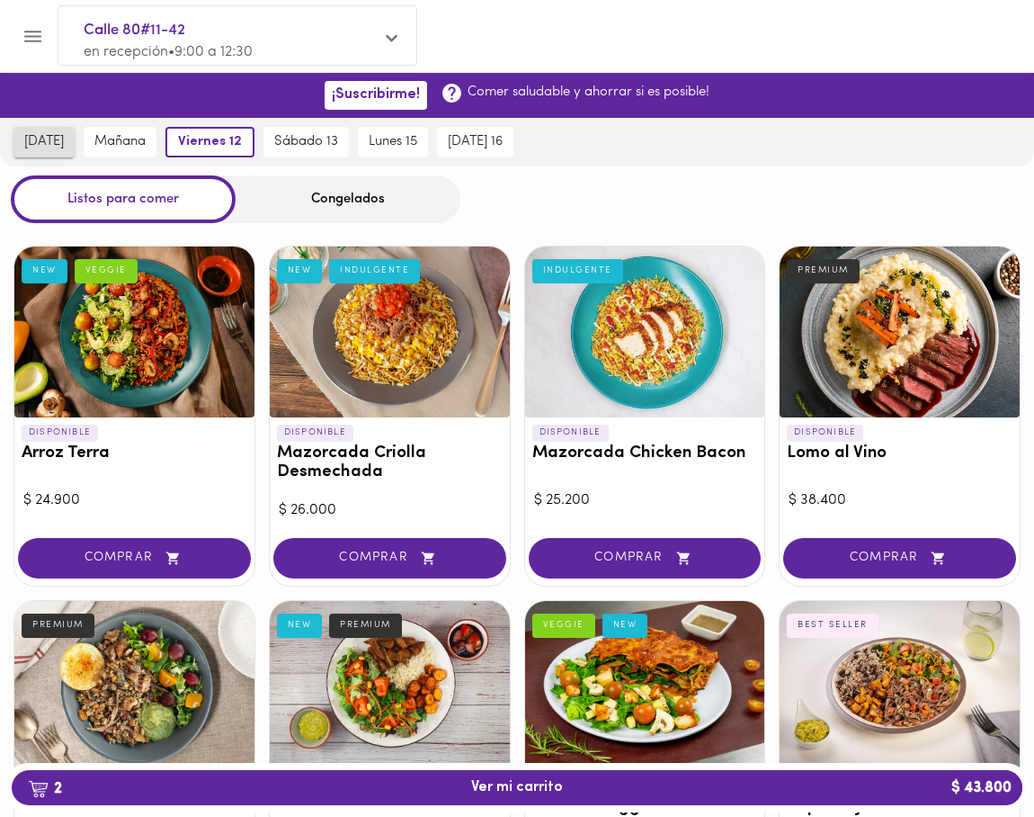
click at [52, 134] on span "[DATE]" at bounding box center [44, 142] width 40 height 16
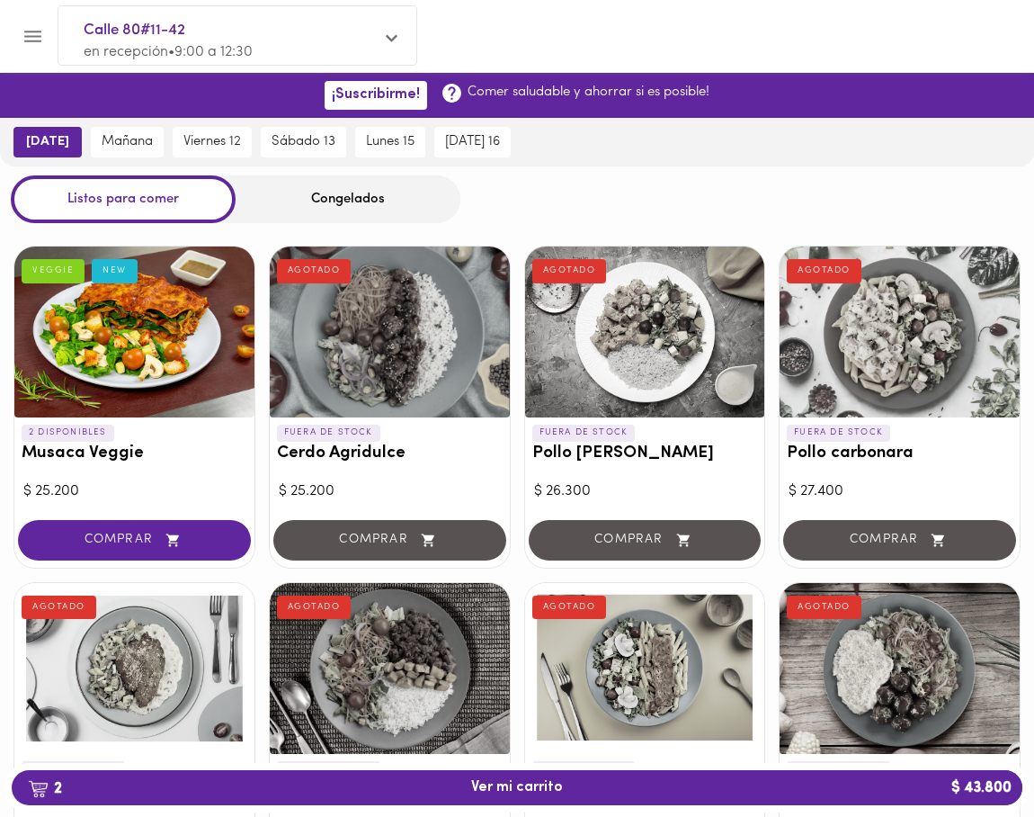
click at [297, 203] on div "Congelados" at bounding box center [348, 199] width 225 height 48
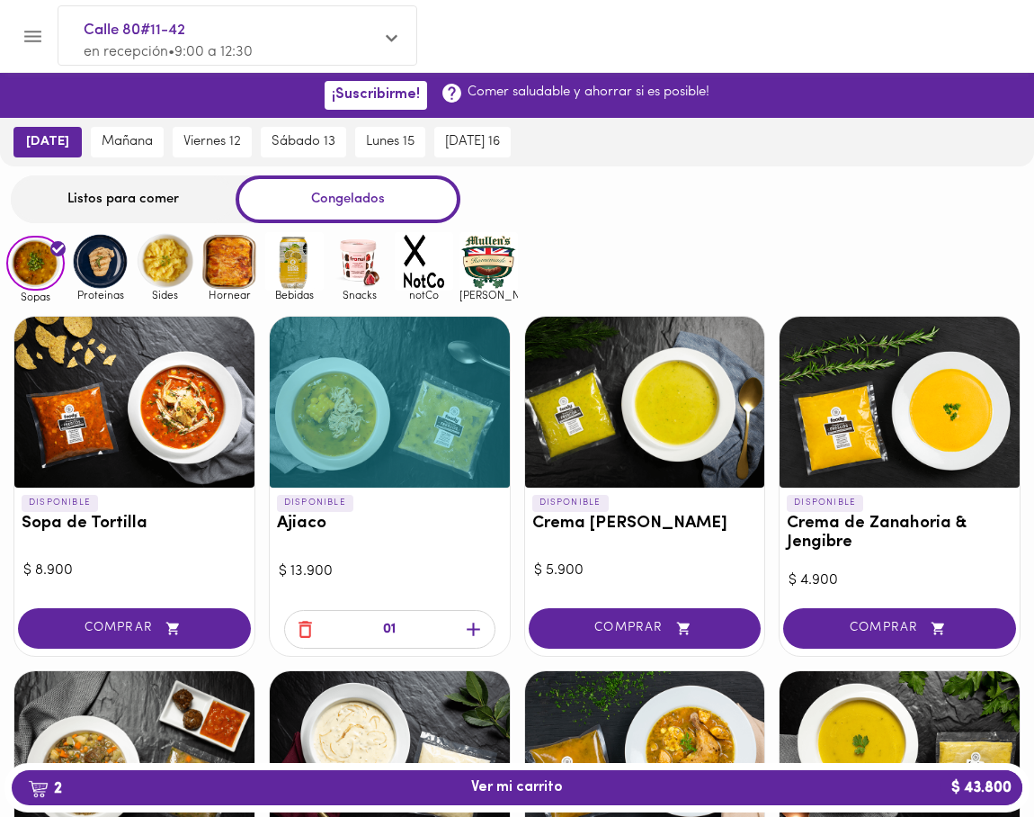
click at [103, 272] on img at bounding box center [100, 261] width 58 height 58
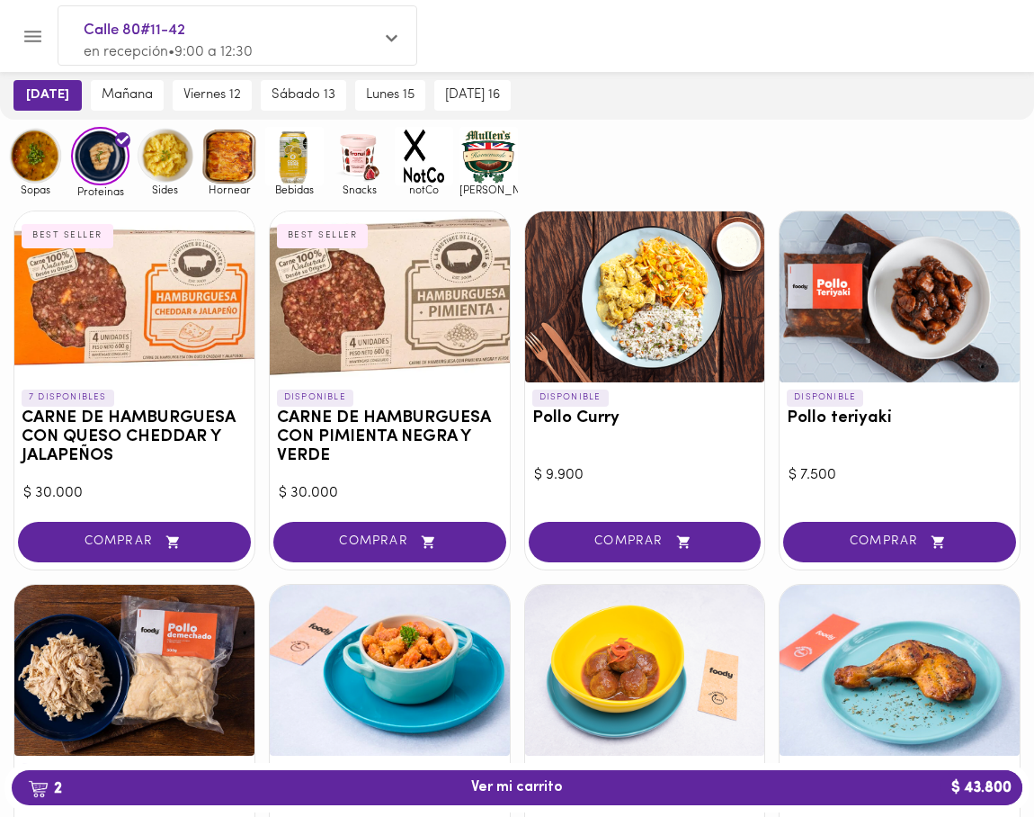
scroll to position [112, 0]
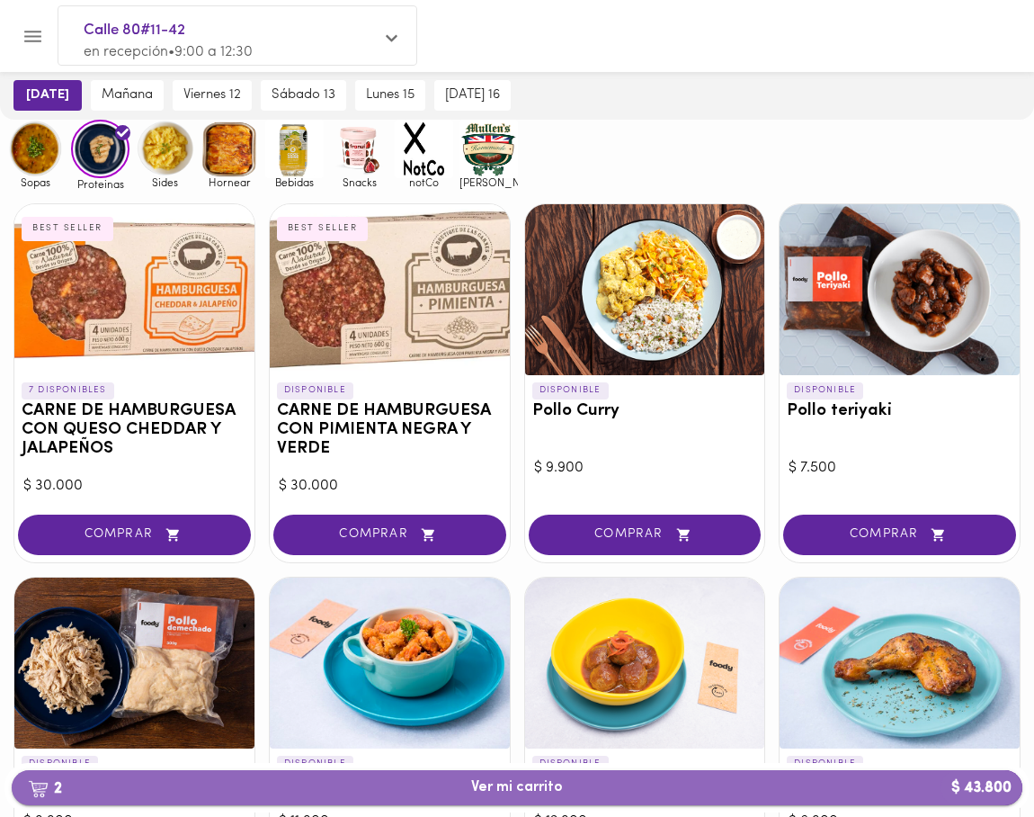
click at [235, 775] on button "2 Ver mi carrito $ 43.800" at bounding box center [517, 787] width 1011 height 35
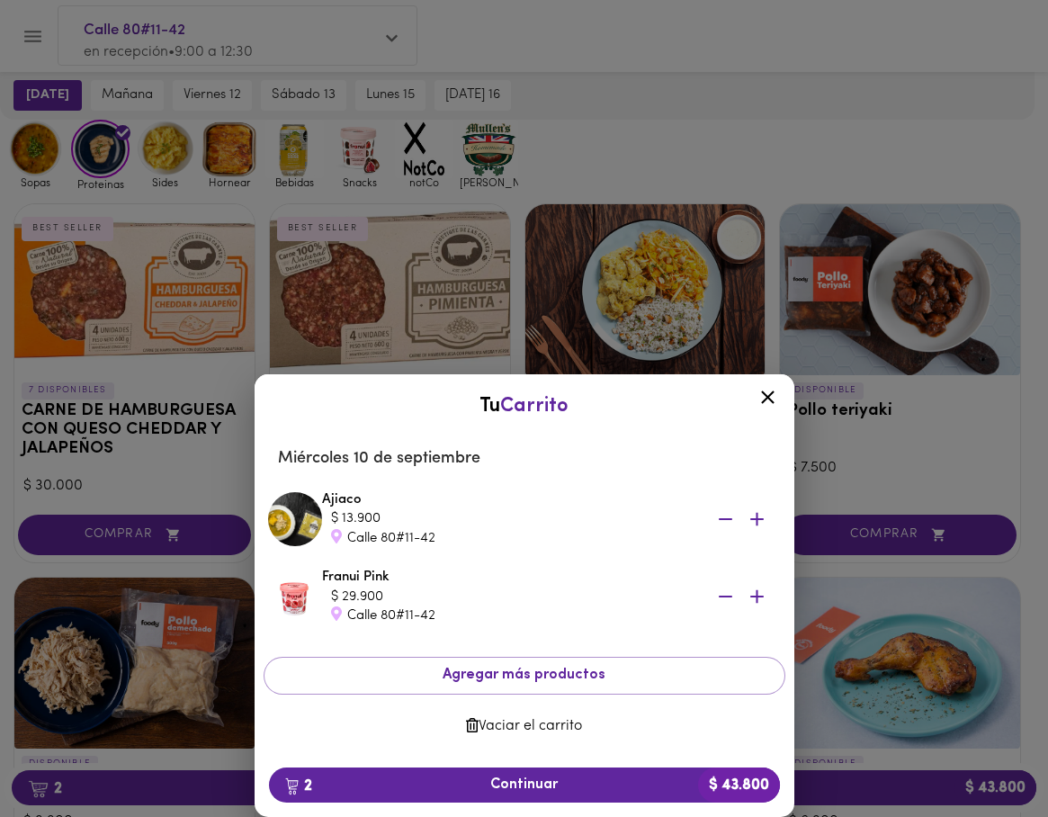
click at [227, 706] on div "Tu Carrito [DATE] Ajiaco $ 13.900 Calle 80#11-42 Franui Pink $ 29.900 Calle 80#…" at bounding box center [524, 469] width 1048 height 694
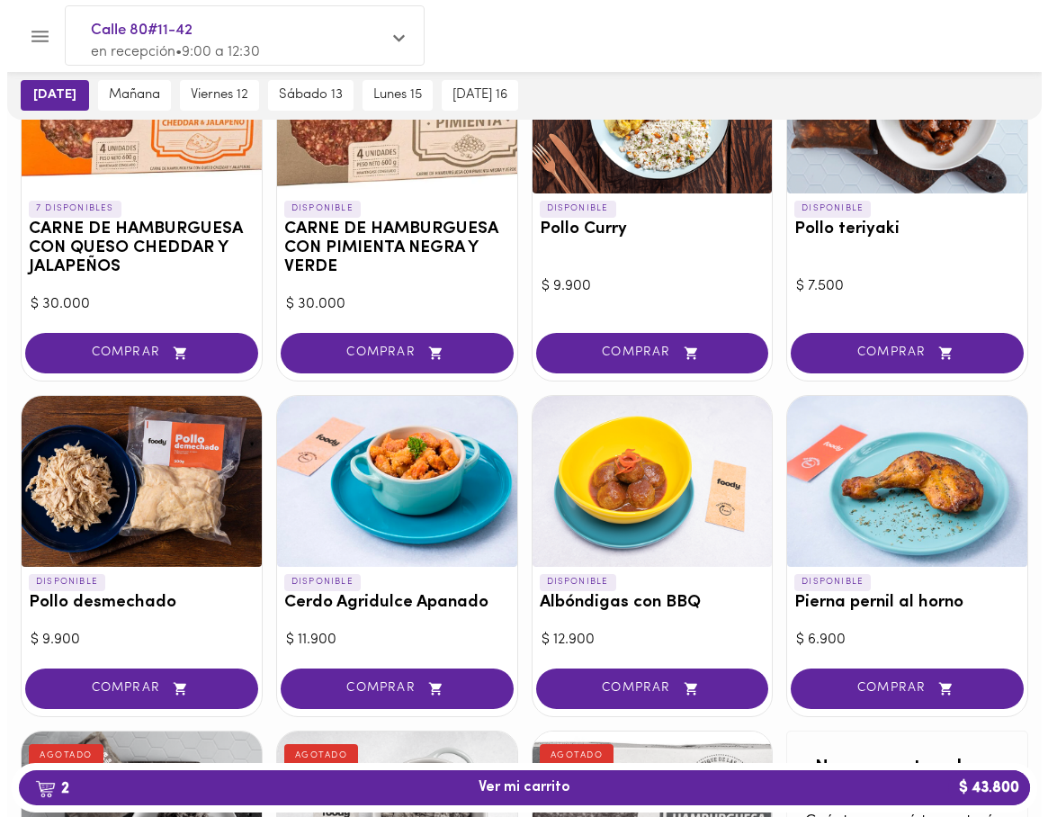
scroll to position [298, 0]
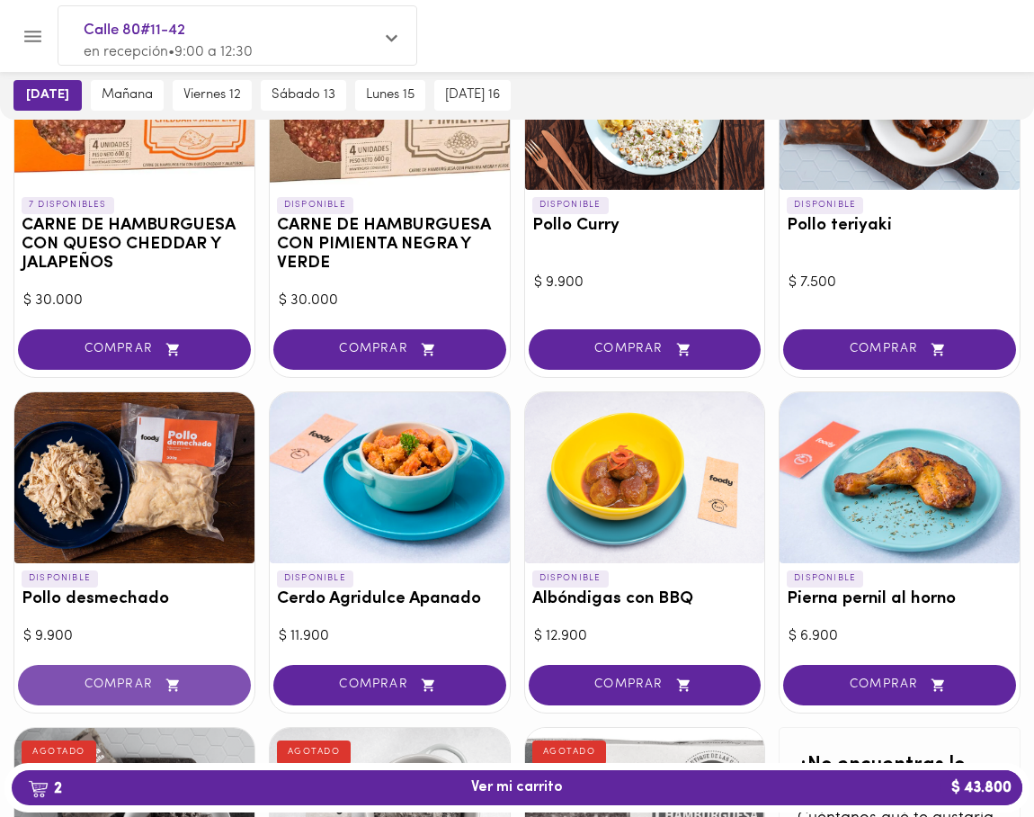
click at [133, 684] on span "COMPRAR" at bounding box center [134, 684] width 188 height 15
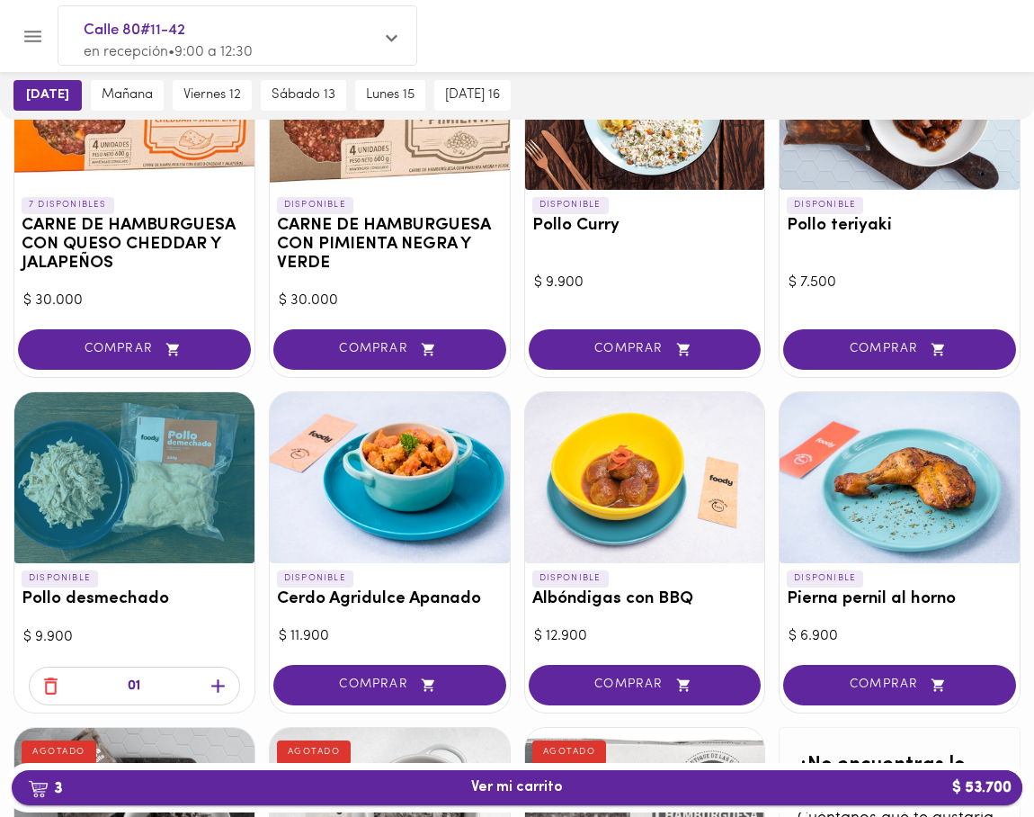
click at [255, 779] on span "3 Ver mi carrito $ 53.700" at bounding box center [517, 787] width 982 height 17
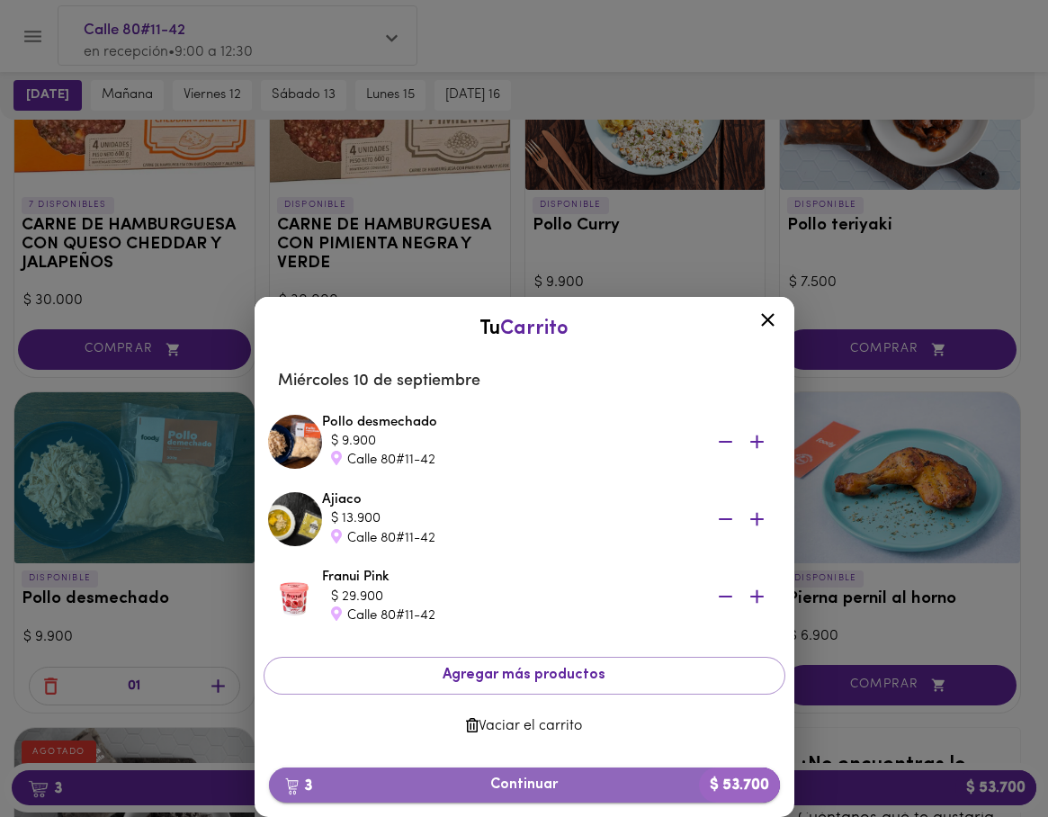
click at [417, 772] on button "3 Continuar $ 53.700" at bounding box center [524, 784] width 511 height 35
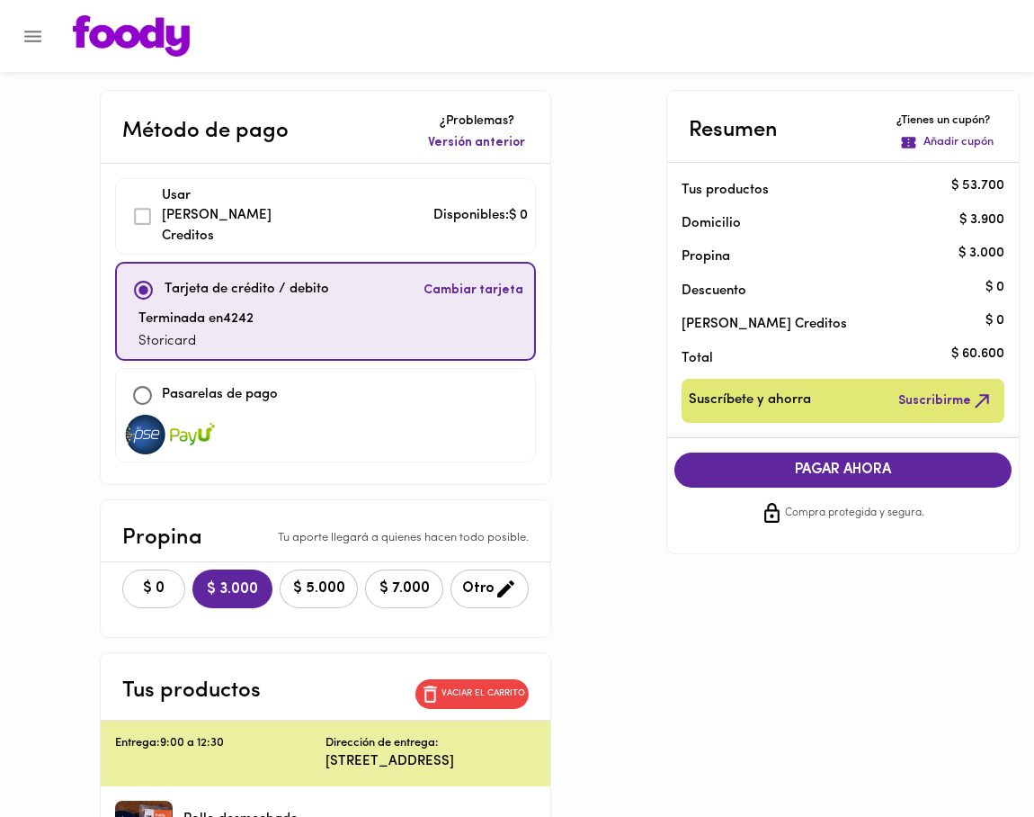
click at [138, 569] on button "$ 0" at bounding box center [153, 588] width 63 height 39
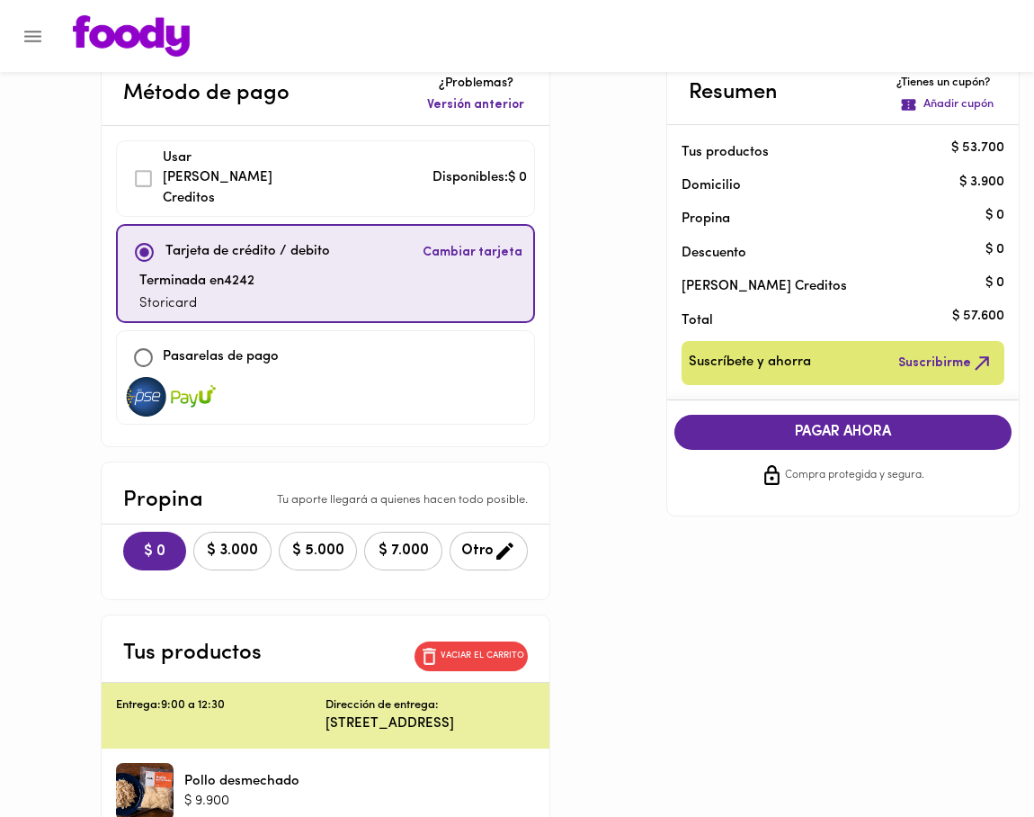
scroll to position [75, 0]
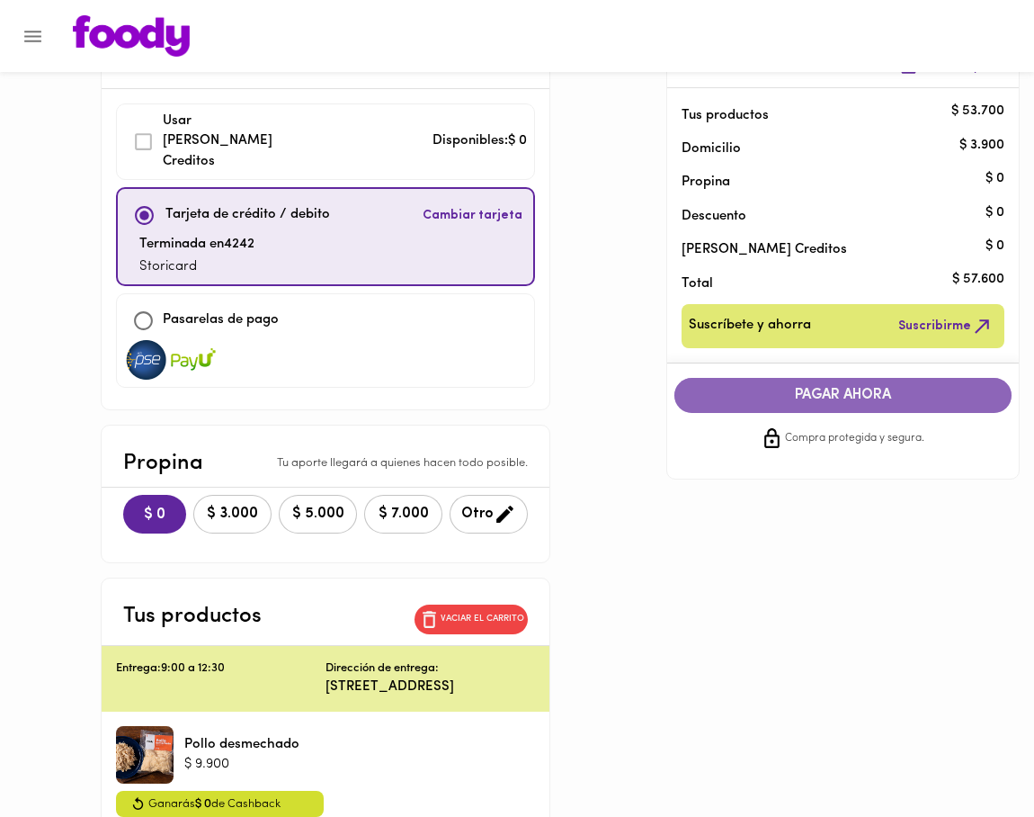
click at [779, 393] on span "PAGAR AHORA" at bounding box center [842, 395] width 301 height 17
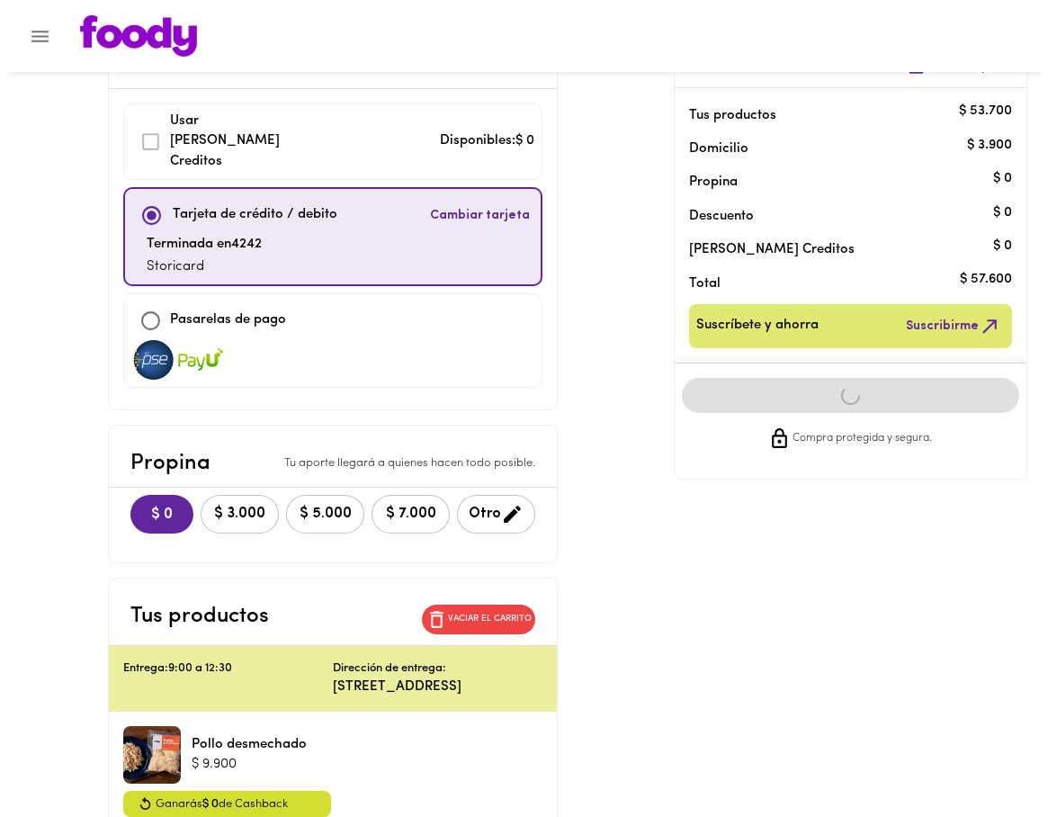
scroll to position [0, 0]
